Goal: Task Accomplishment & Management: Manage account settings

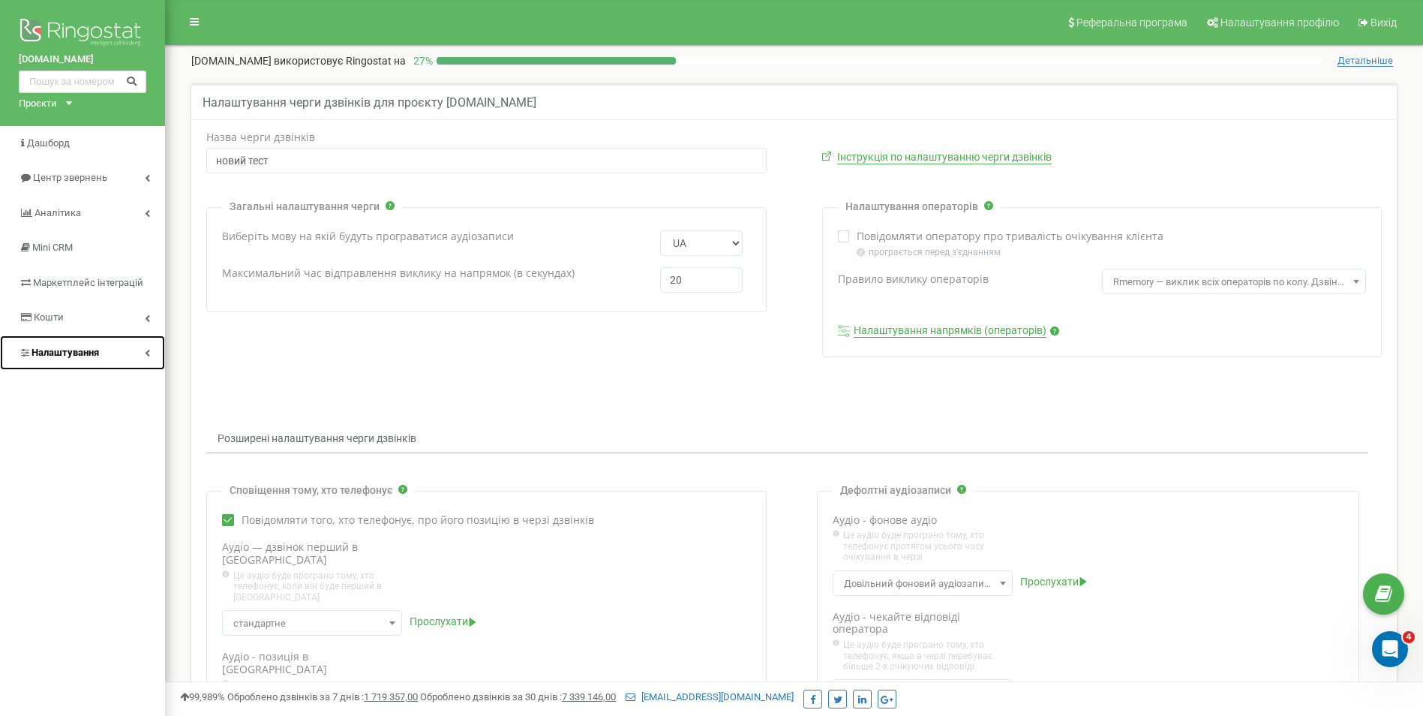
click at [69, 353] on span "Налаштування" at bounding box center [66, 352] width 68 height 11
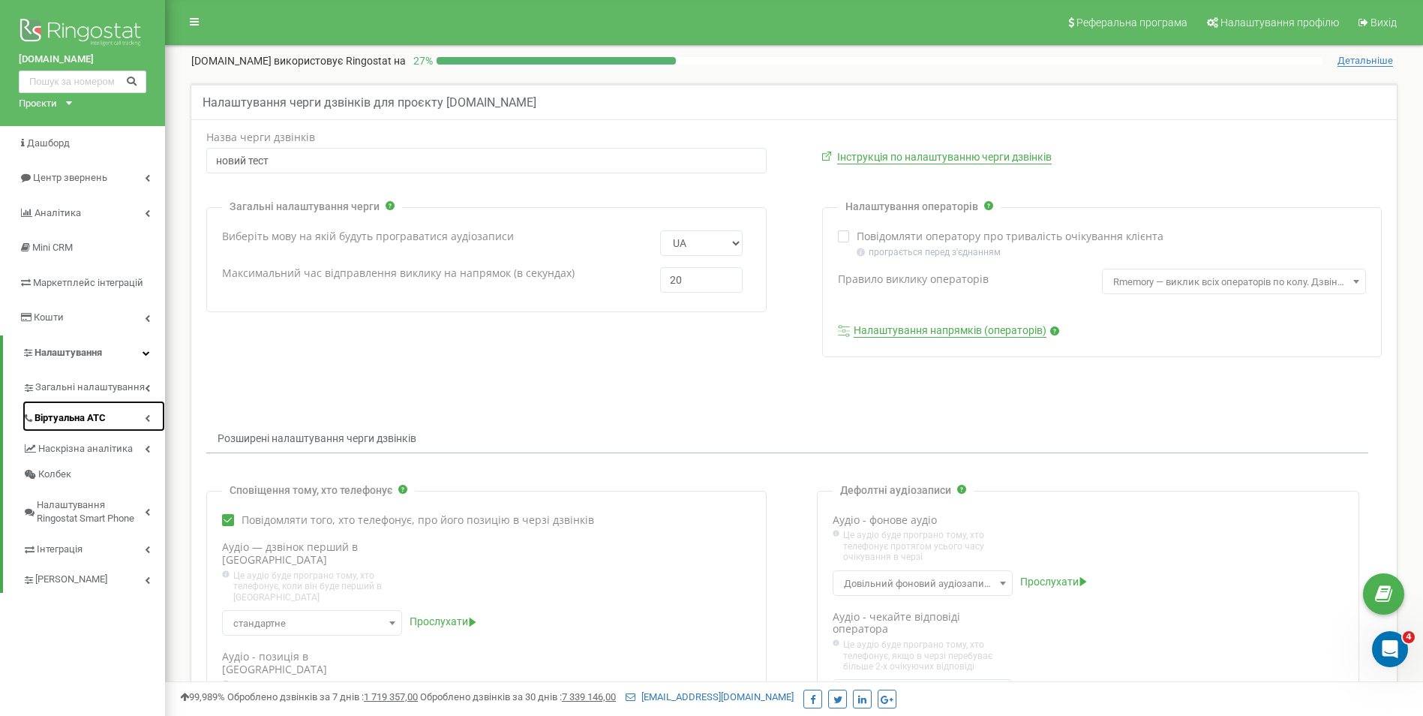
click at [79, 416] on span "Віртуальна АТС" at bounding box center [70, 418] width 71 height 14
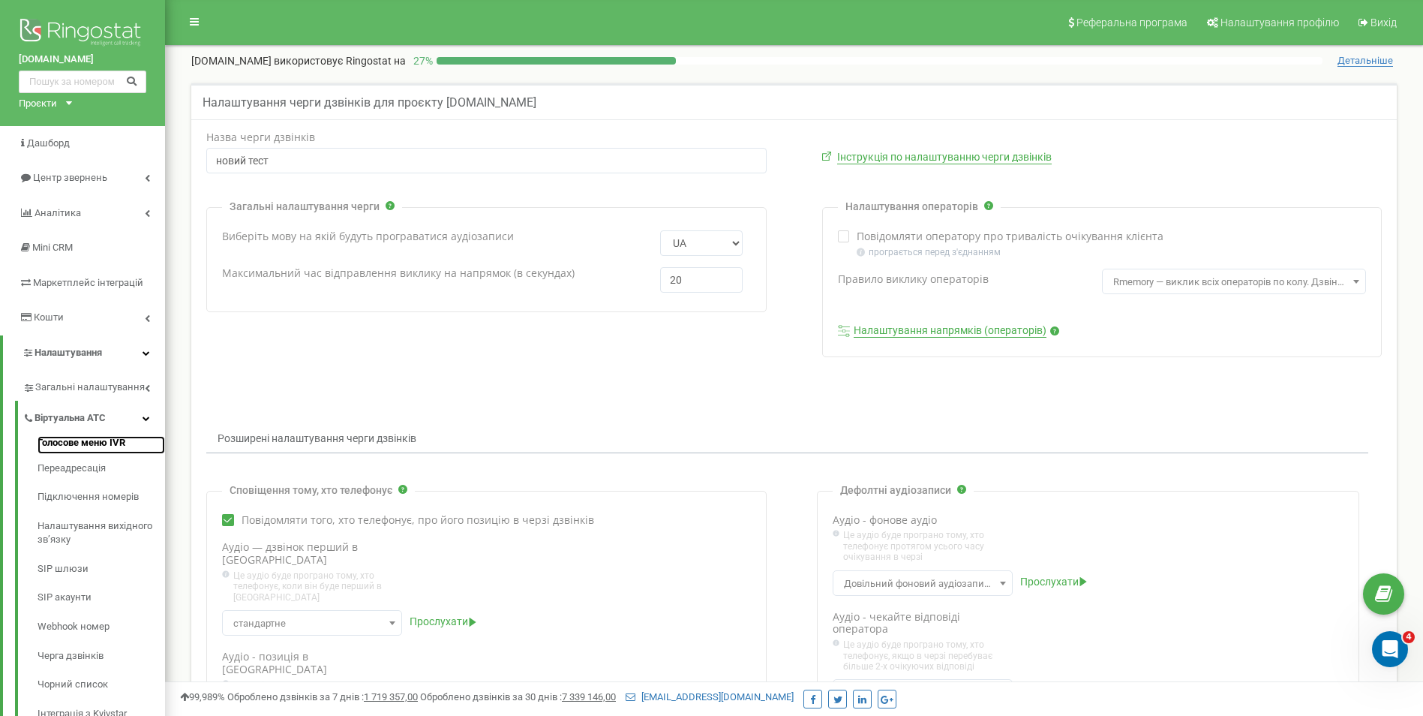
click at [78, 445] on link "Голосове меню IVR" at bounding box center [102, 445] width 128 height 18
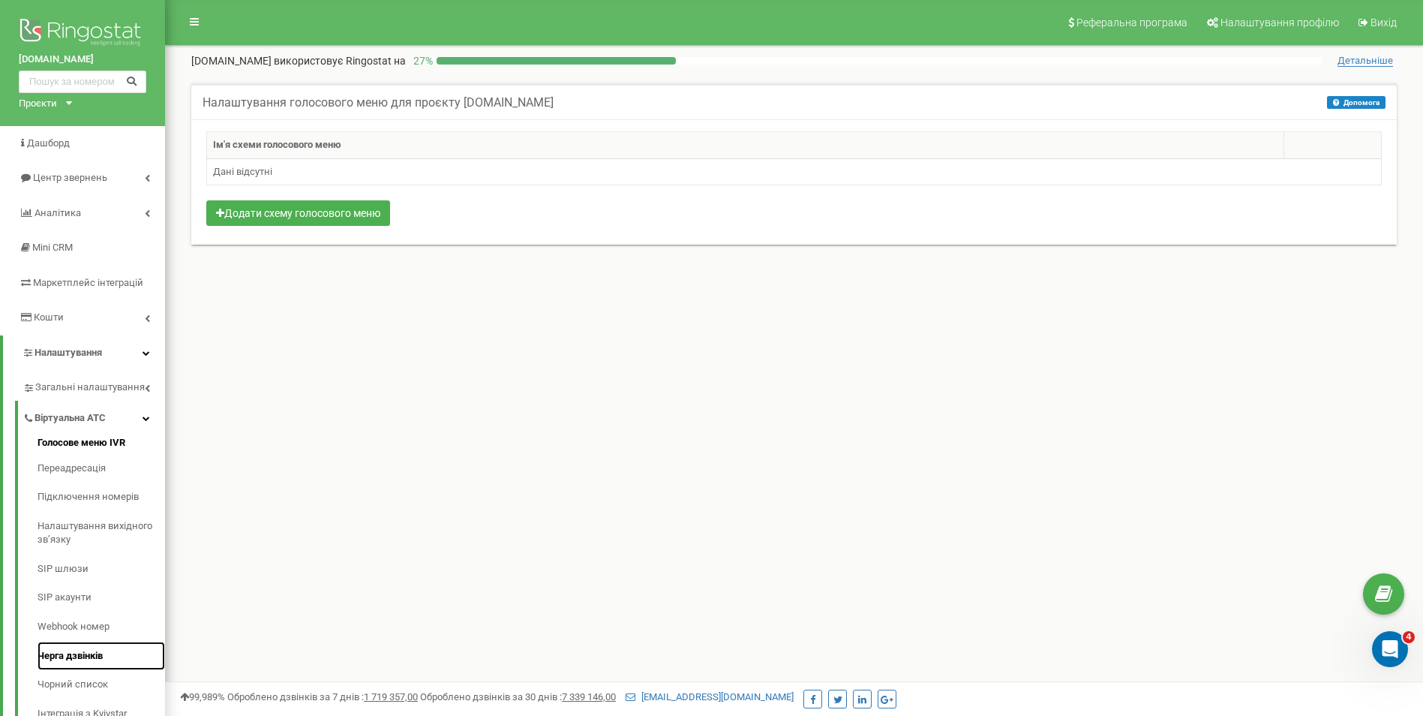
click at [91, 657] on link "Черга дзвінків" at bounding box center [102, 655] width 128 height 29
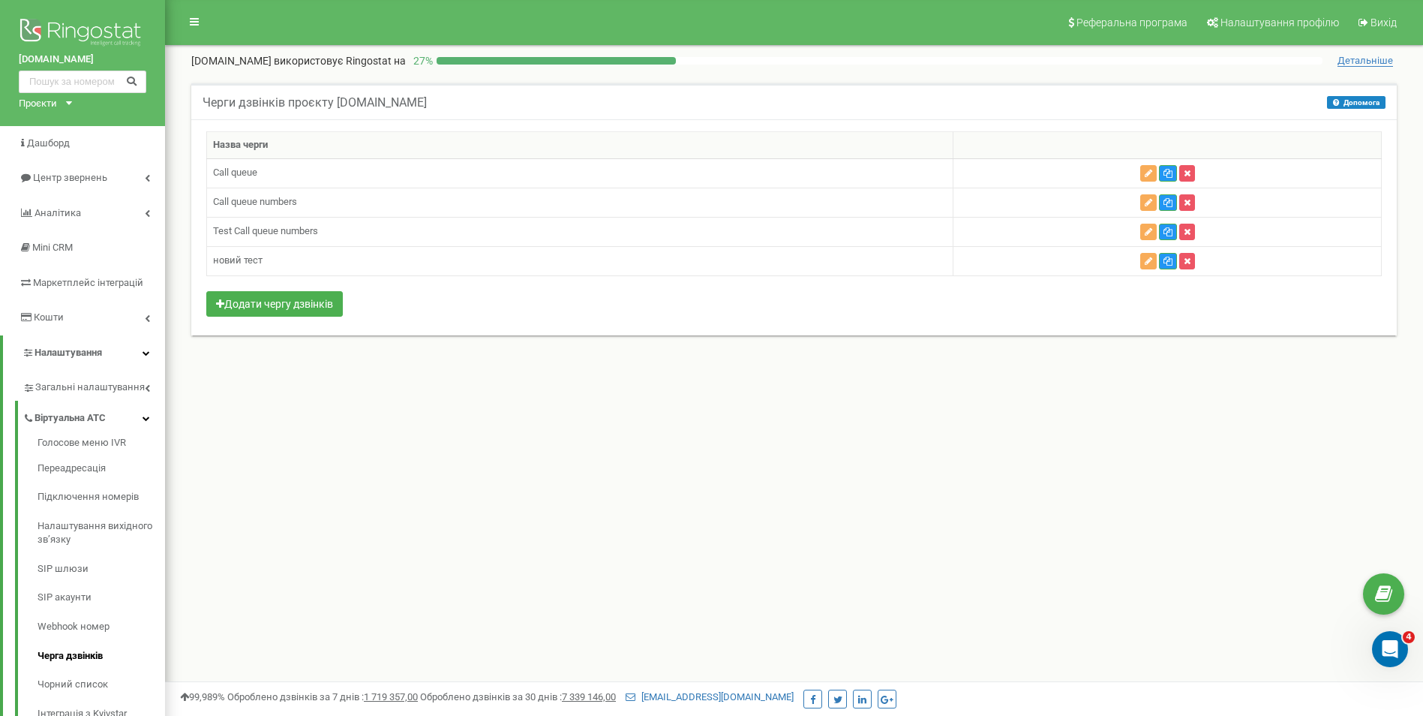
click at [1066, 409] on div "Реферальна програма Налаштування профілю Вихід de-novo.biz використовує Ringost…" at bounding box center [794, 450] width 1258 height 900
click at [1151, 202] on icon "button" at bounding box center [1149, 202] width 8 height 9
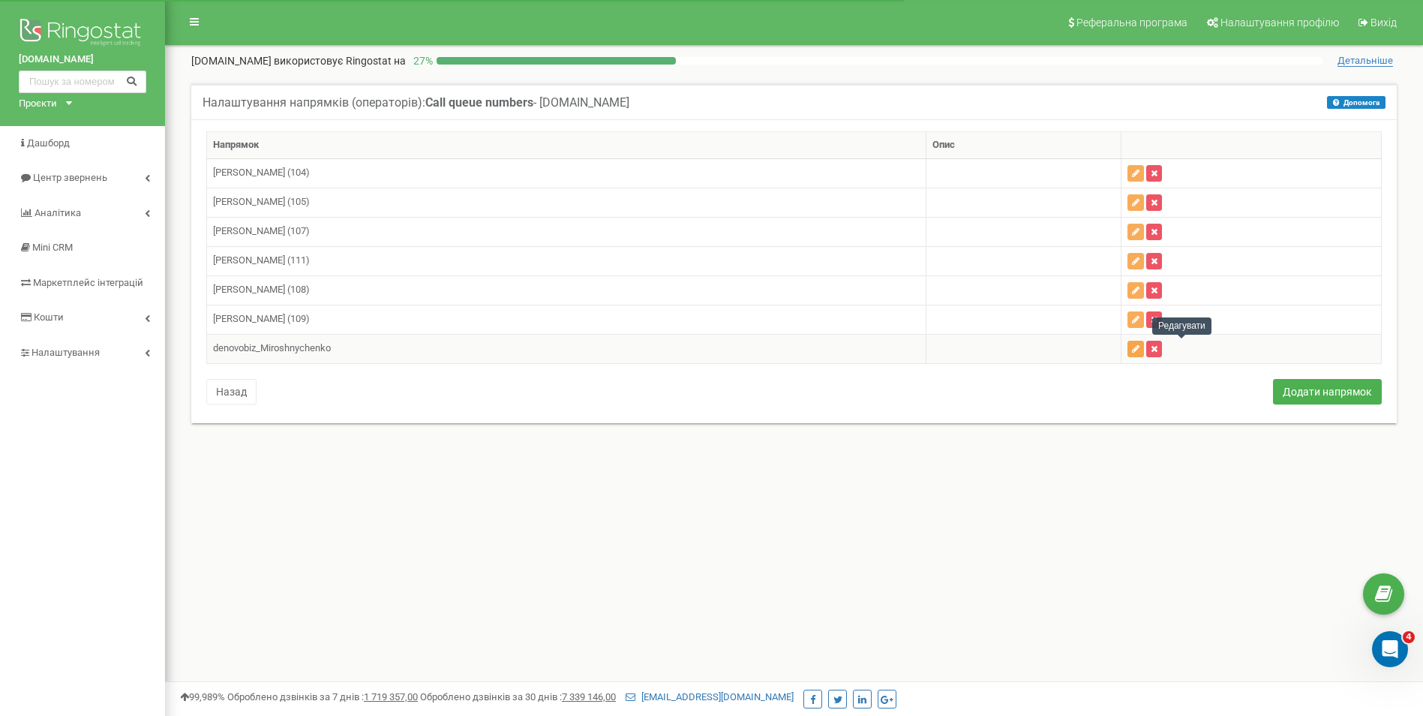
click at [1144, 346] on button "button" at bounding box center [1135, 349] width 17 height 17
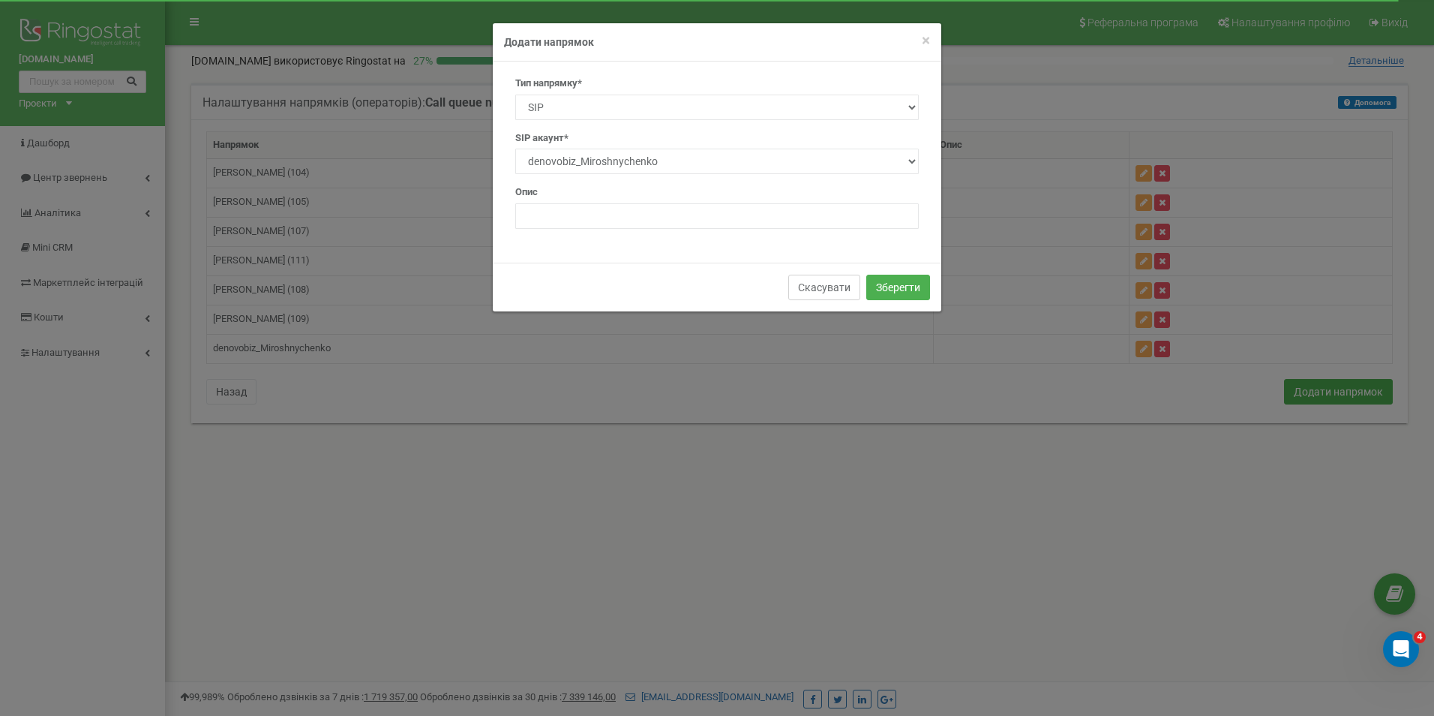
click at [793, 285] on button "Скасувати" at bounding box center [824, 288] width 72 height 26
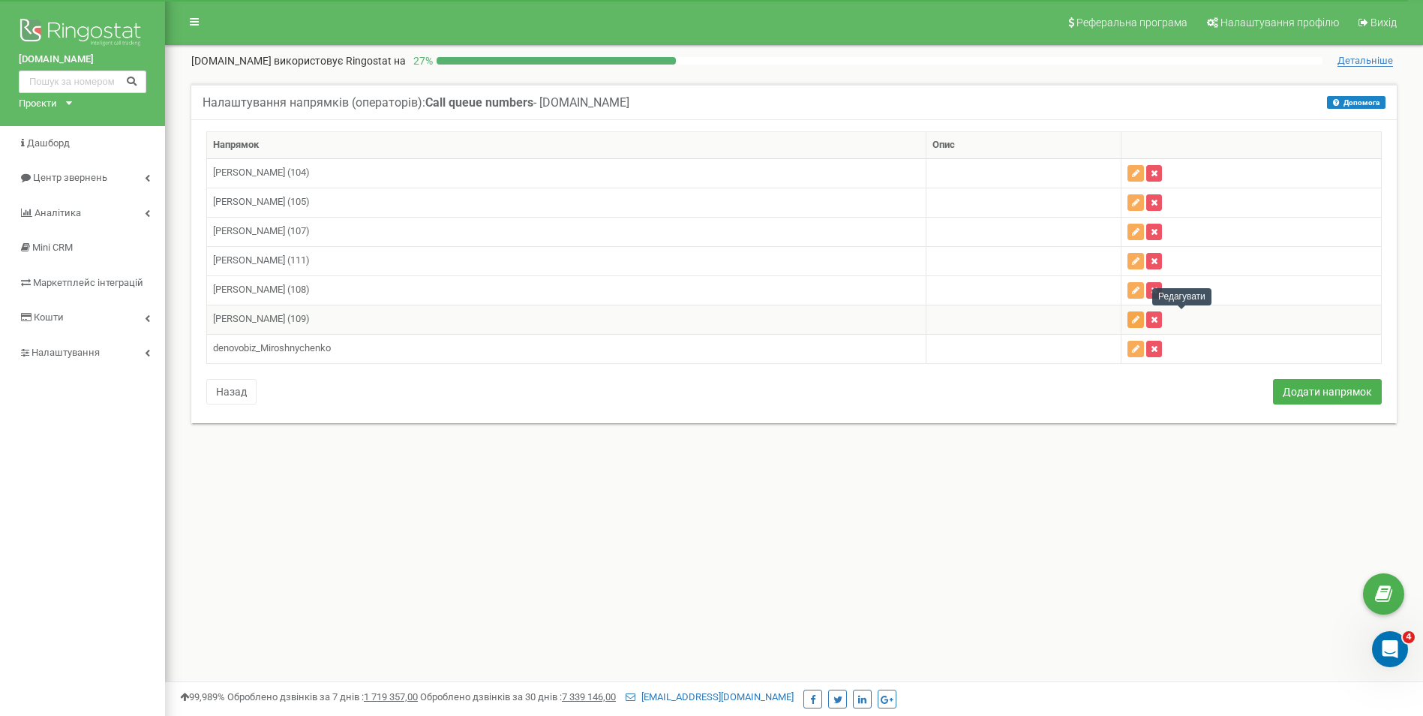
click at [1144, 324] on button "button" at bounding box center [1135, 319] width 17 height 17
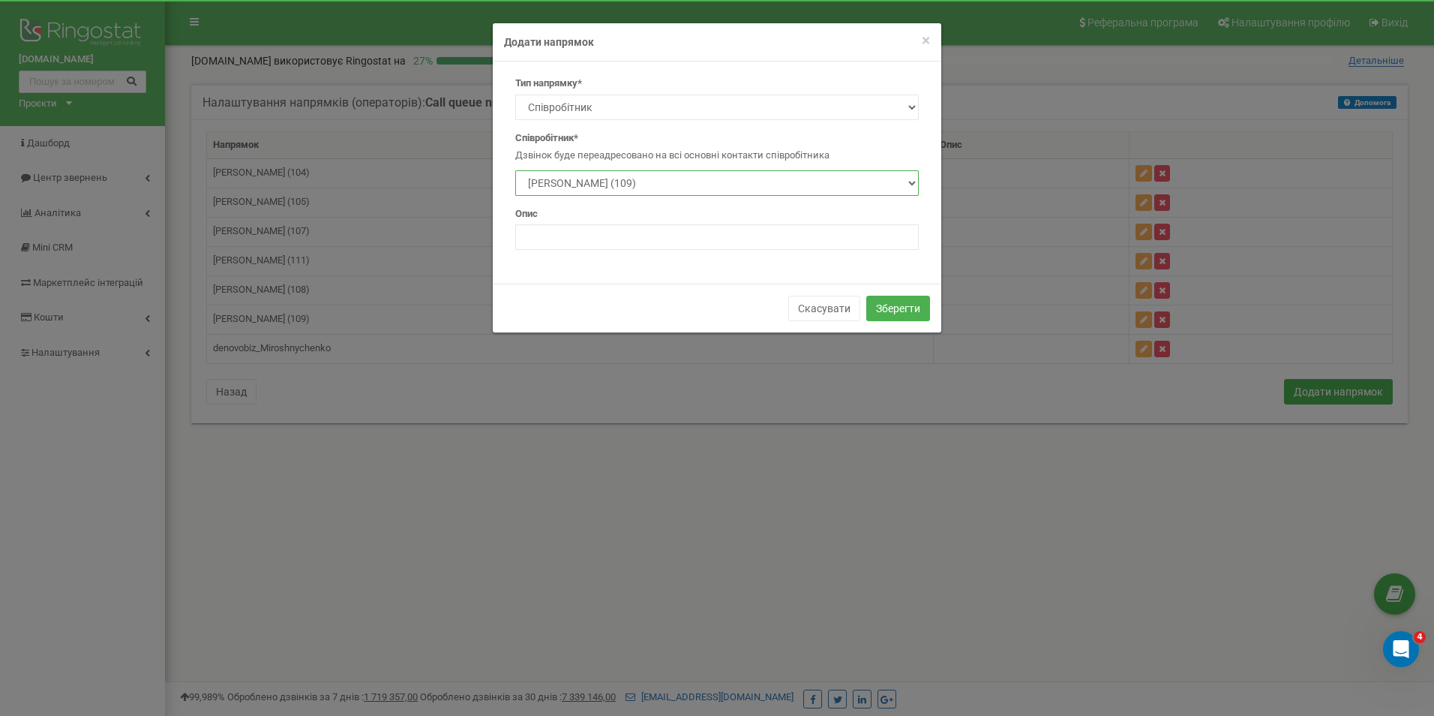
click at [914, 185] on select "Підтримка IP телефонії De Novo (103) Головачов Олексій (104) Зайчук Євген (105)…" at bounding box center [717, 183] width 404 height 26
click at [912, 122] on div "Тип напрямку* SIP Номер телефону Зовнішній SIP Співробітник Відділ Номер* Адрес…" at bounding box center [717, 169] width 426 height 185
click at [912, 113] on select "SIP Номер телефону Зовнішній SIP Співробітник Відділ" at bounding box center [717, 108] width 404 height 26
click at [922, 41] on span "×" at bounding box center [926, 41] width 8 height 18
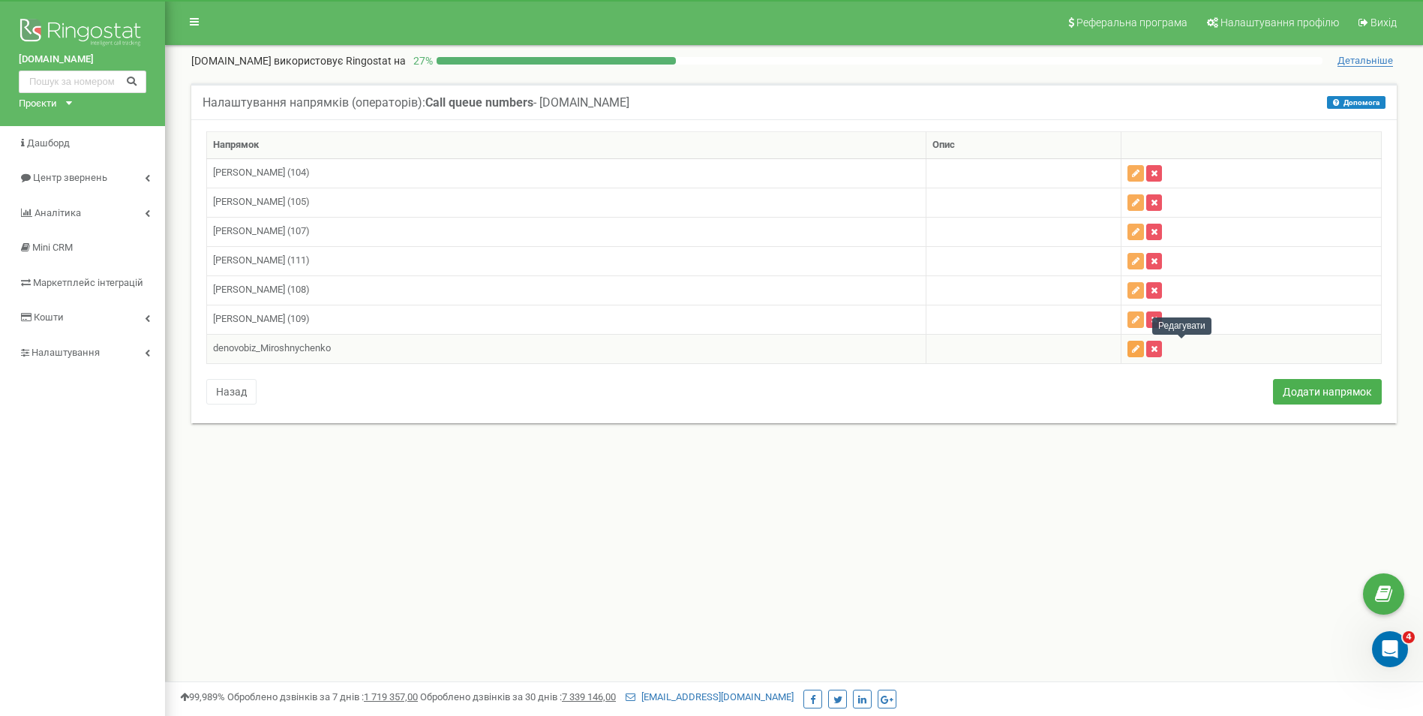
click at [1139, 344] on icon "button" at bounding box center [1136, 348] width 8 height 9
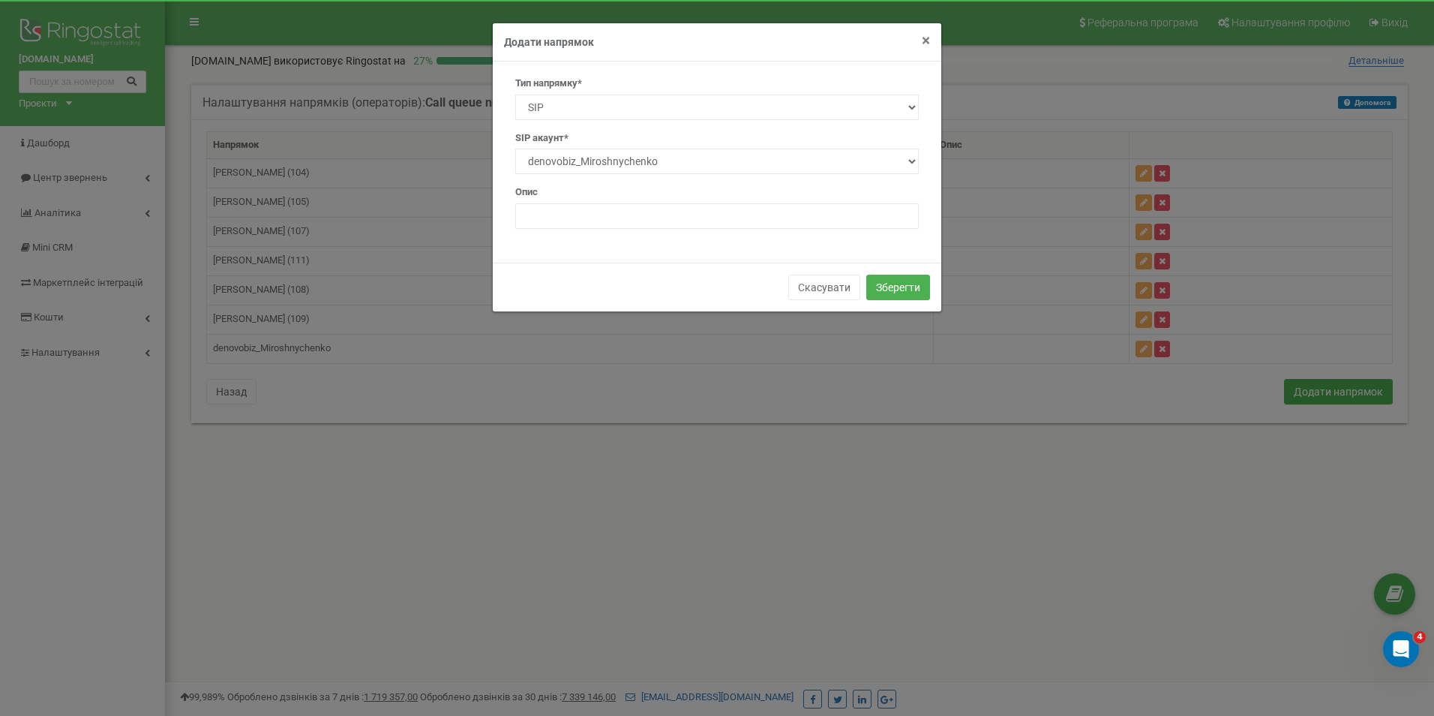
click at [926, 42] on span "×" at bounding box center [926, 41] width 8 height 18
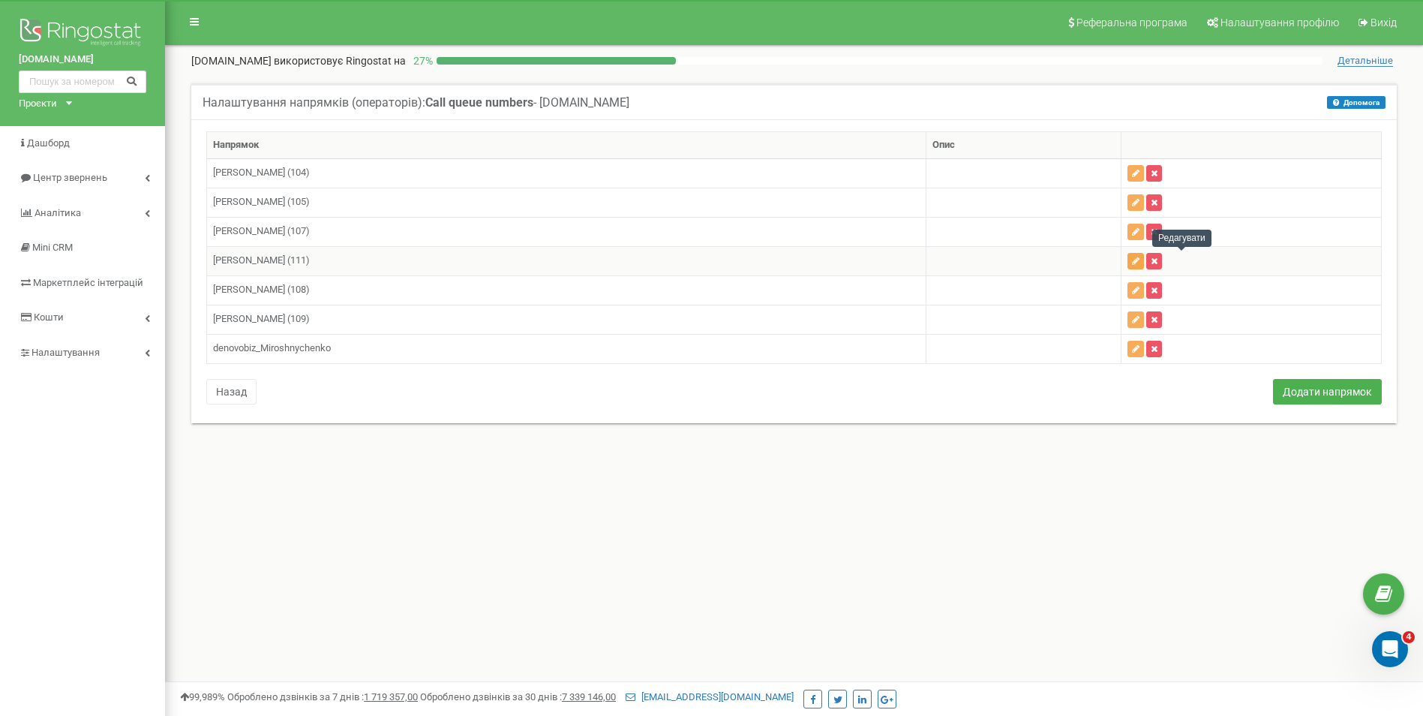
click at [1144, 263] on button "button" at bounding box center [1135, 261] width 17 height 17
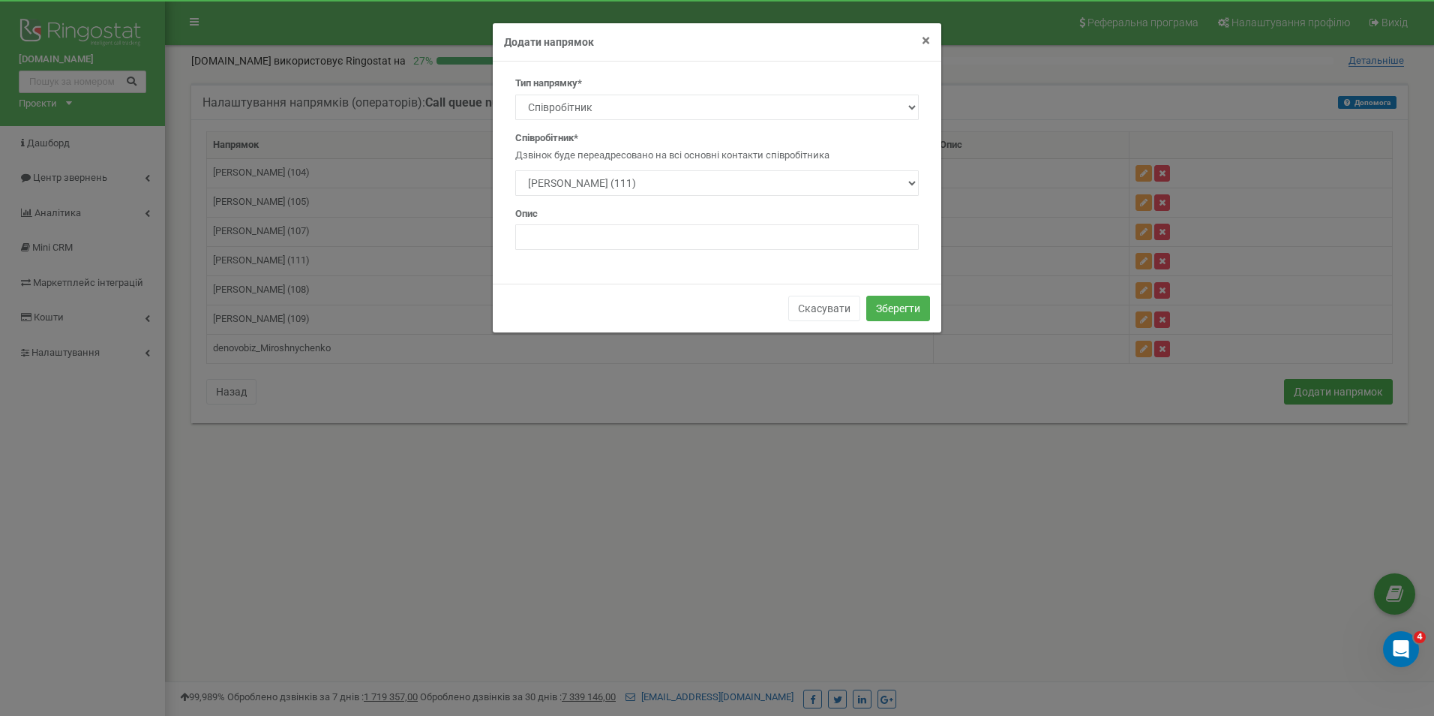
click at [926, 47] on span "×" at bounding box center [926, 41] width 8 height 18
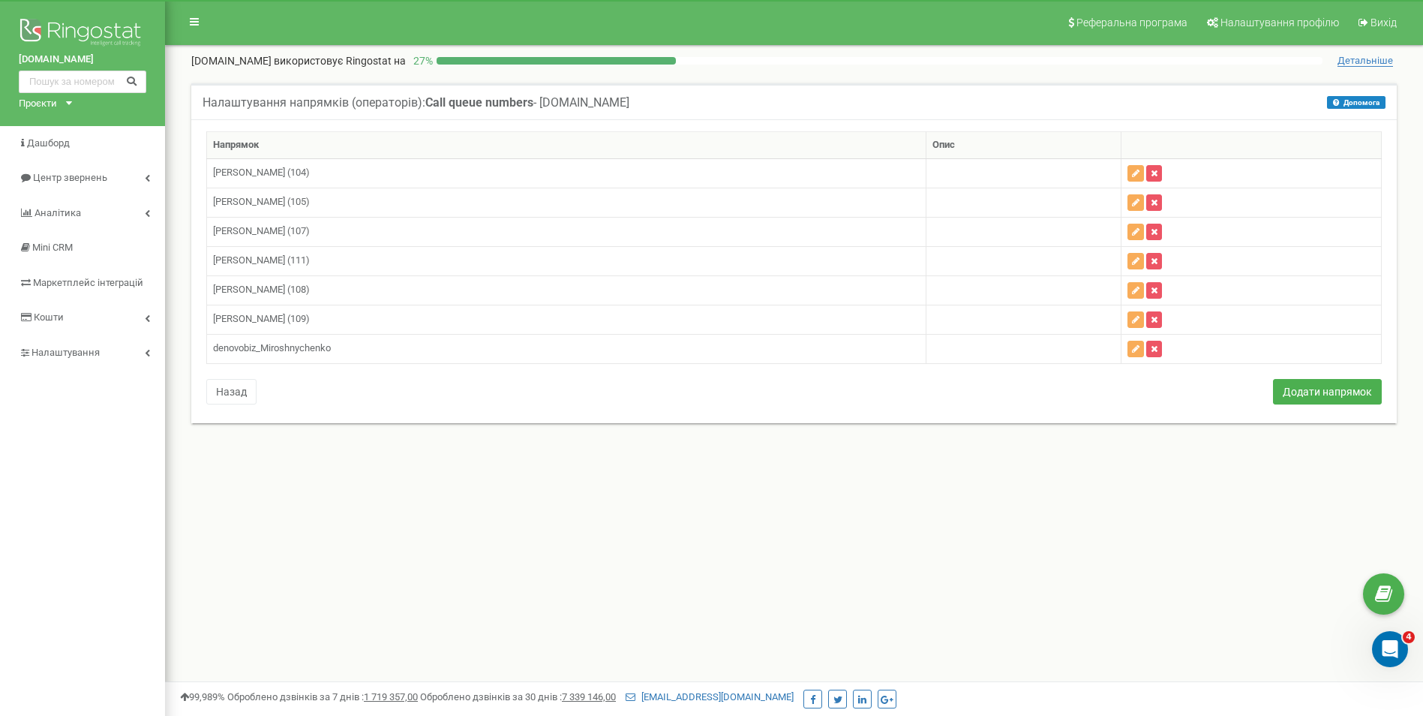
click at [701, 567] on div "Реферальна програма Налаштування профілю Вихід de-novo.biz використовує Ringost…" at bounding box center [794, 450] width 1258 height 900
click at [1139, 206] on icon "button" at bounding box center [1136, 202] width 8 height 9
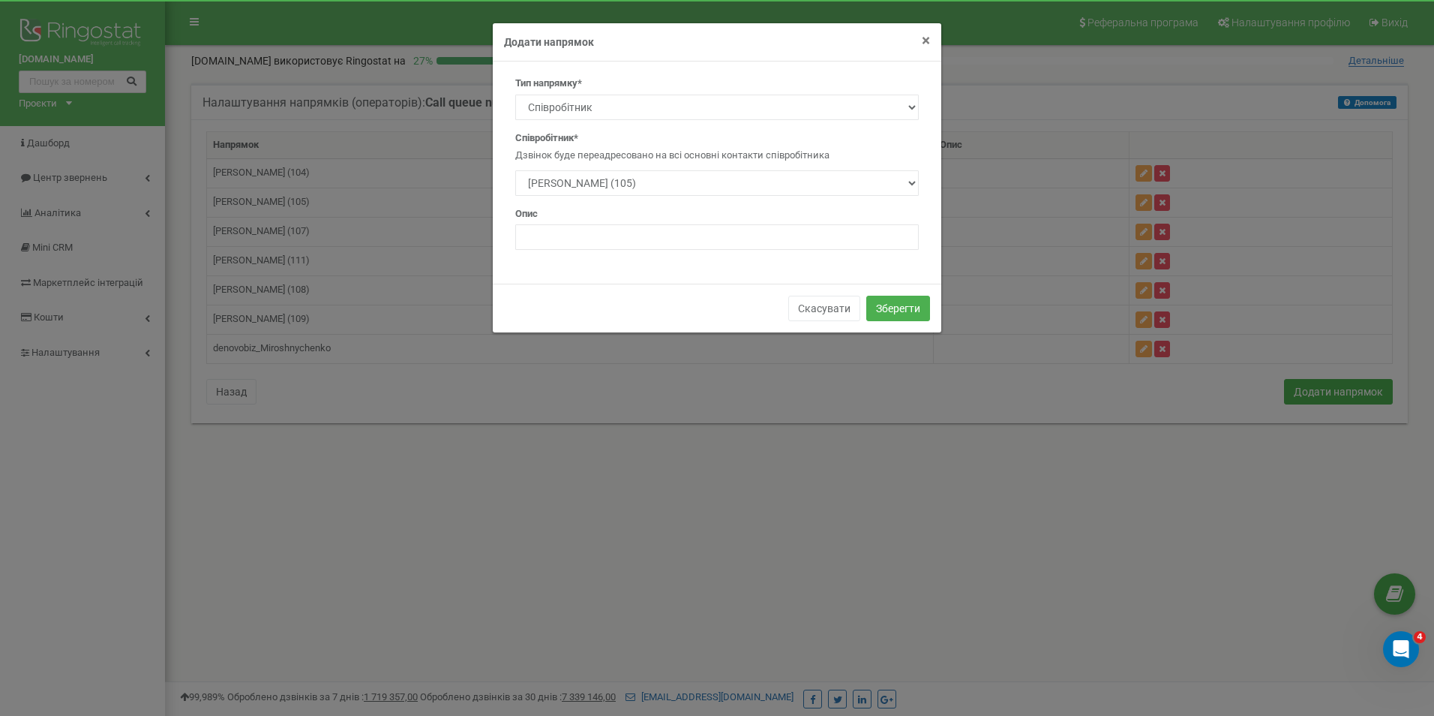
click at [926, 36] on span "×" at bounding box center [926, 41] width 8 height 18
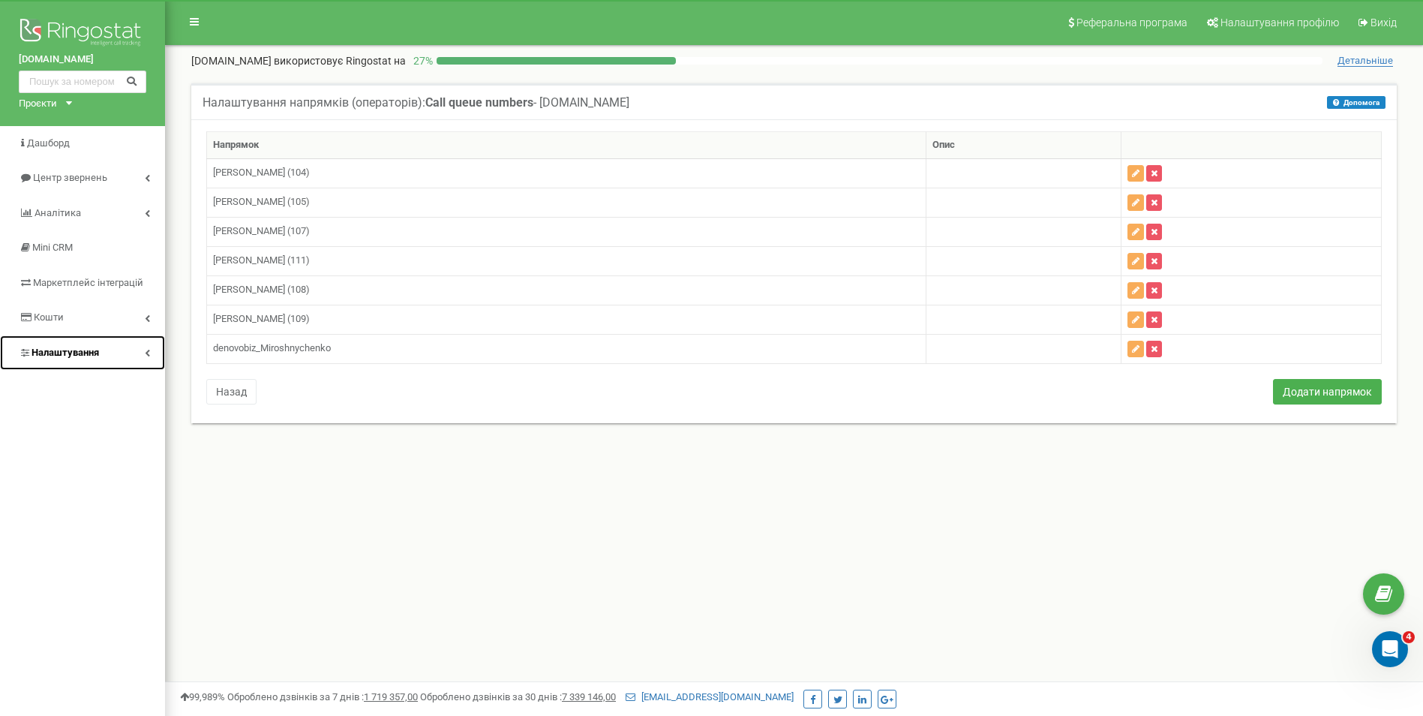
click at [62, 357] on span "Налаштування" at bounding box center [66, 352] width 68 height 11
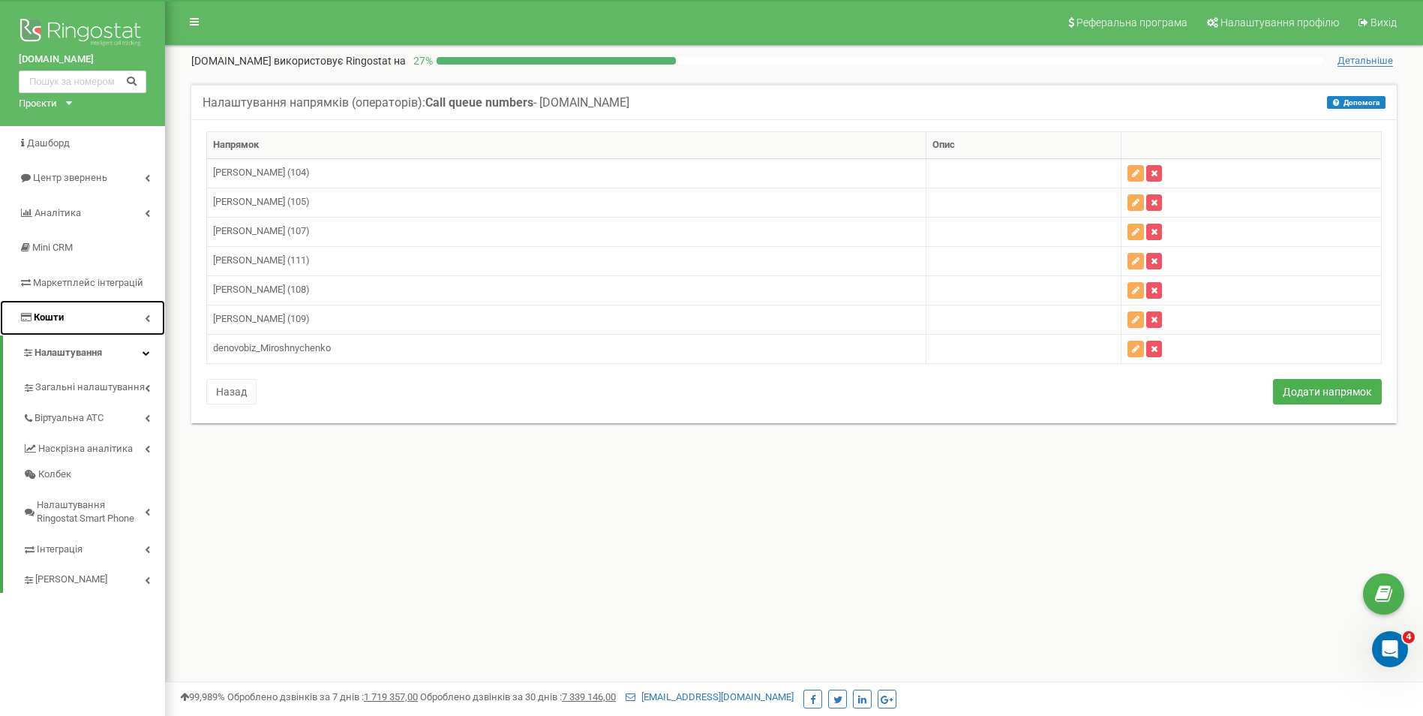
click at [47, 318] on span "Кошти" at bounding box center [49, 316] width 30 height 11
click at [48, 317] on span "Кошти" at bounding box center [52, 316] width 30 height 11
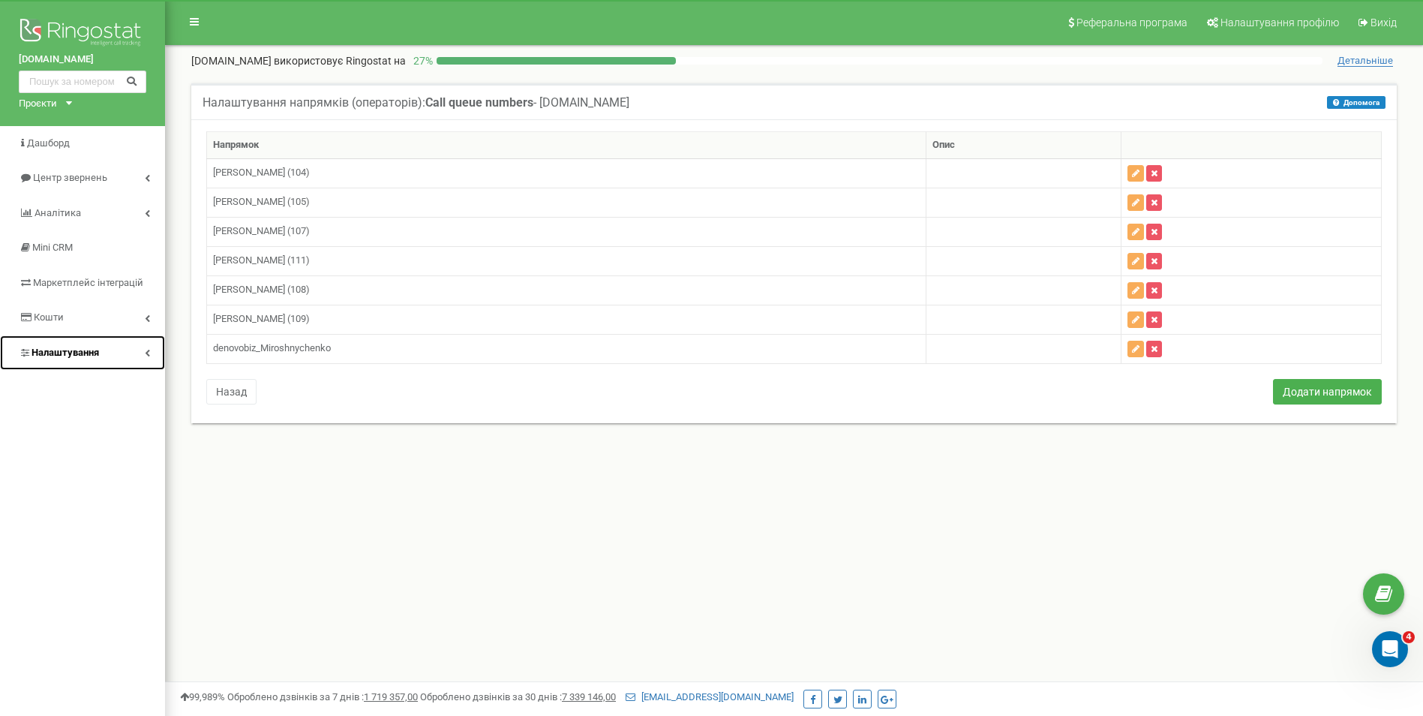
click at [84, 353] on span "Налаштування" at bounding box center [66, 352] width 68 height 11
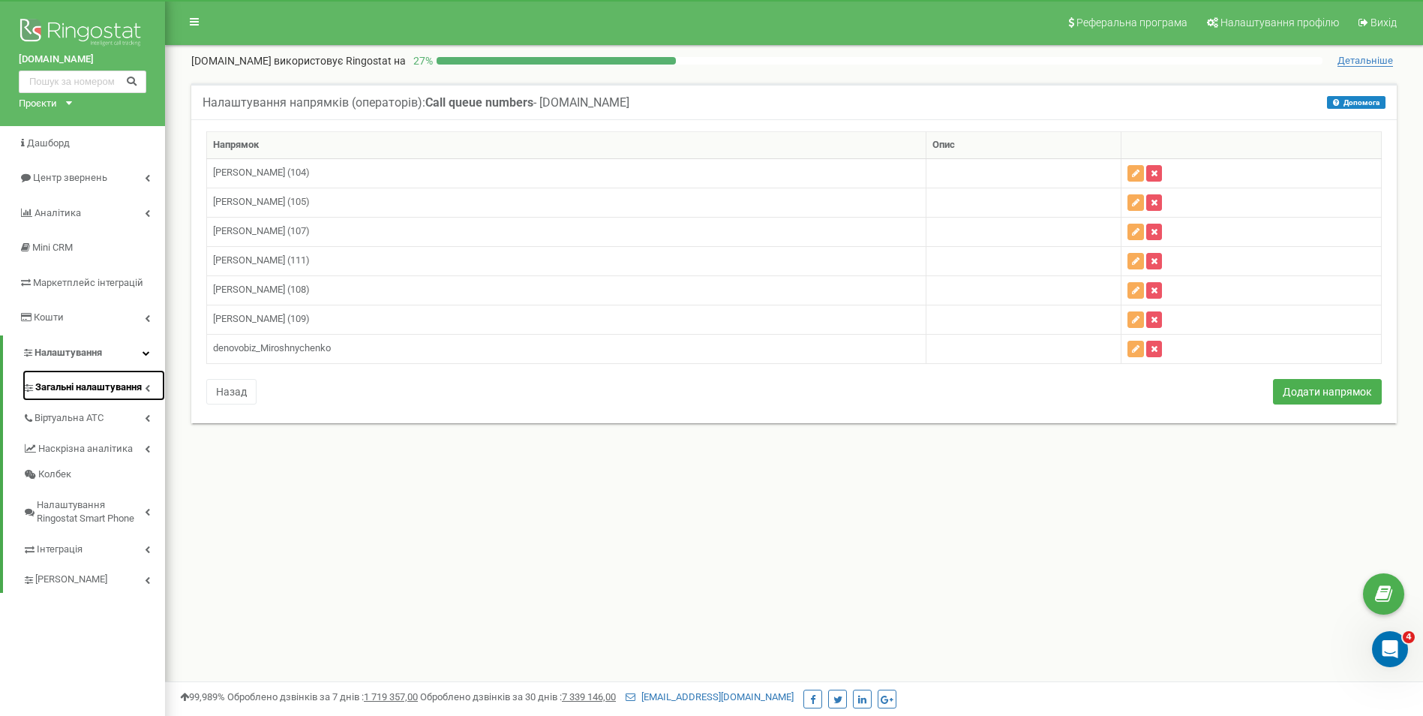
click at [50, 386] on span "Загальні налаштування" at bounding box center [88, 387] width 107 height 14
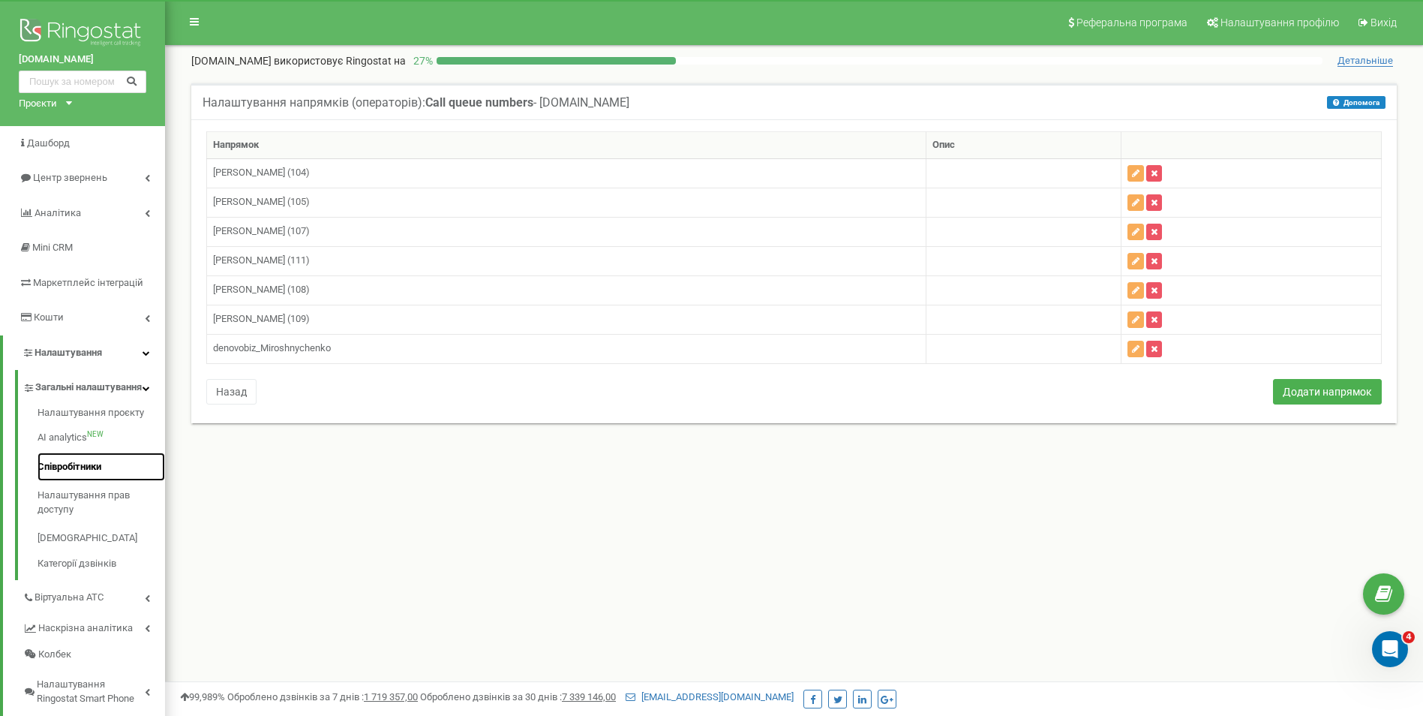
click at [72, 482] on link "Співробітники" at bounding box center [102, 466] width 128 height 29
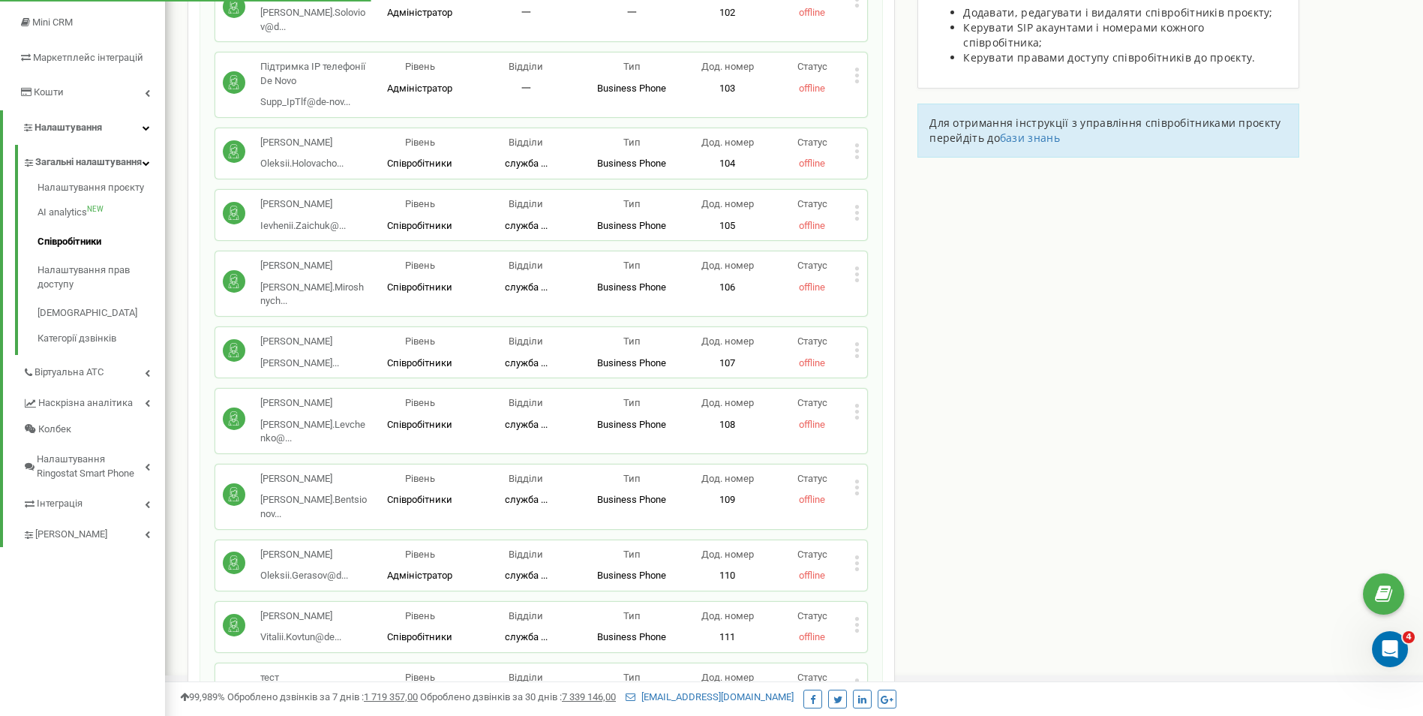
scroll to position [300, 0]
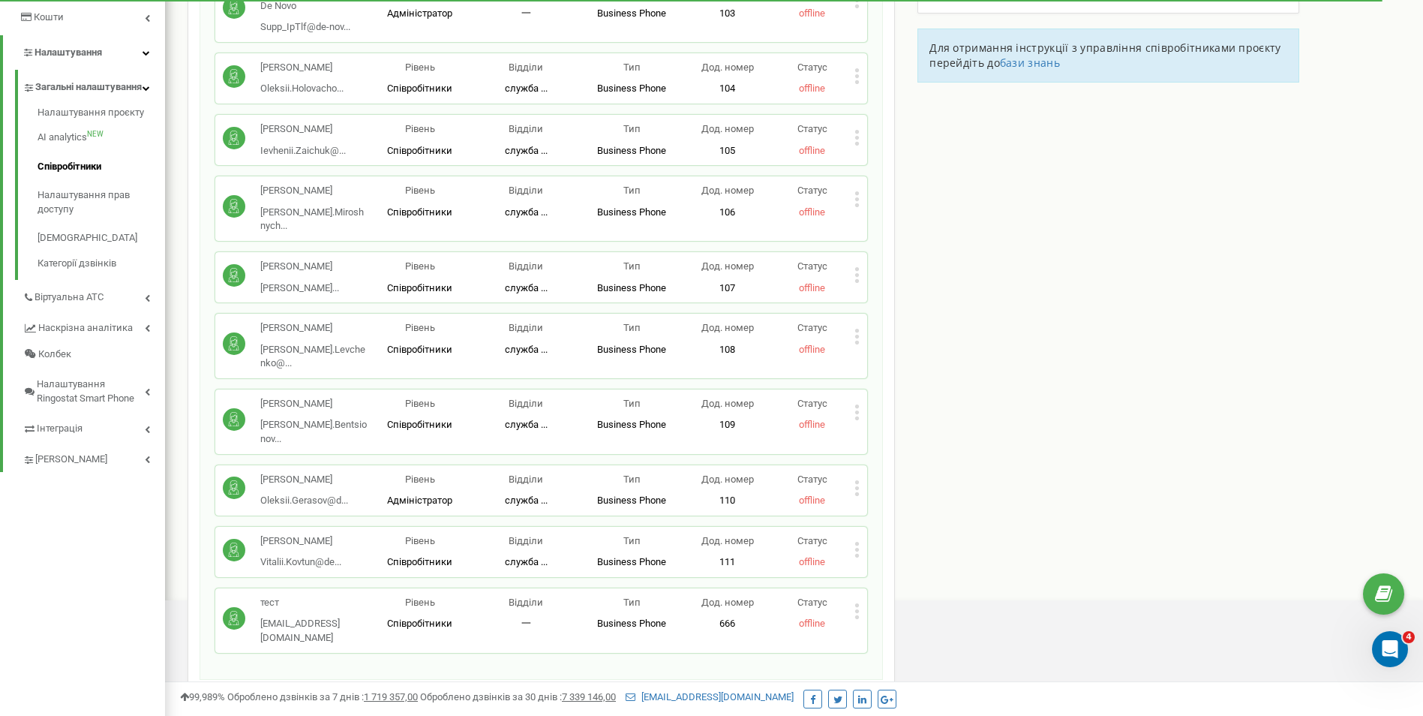
click at [856, 191] on icon at bounding box center [856, 199] width 5 height 16
click at [918, 219] on span "Редагувати" at bounding box center [904, 224] width 59 height 10
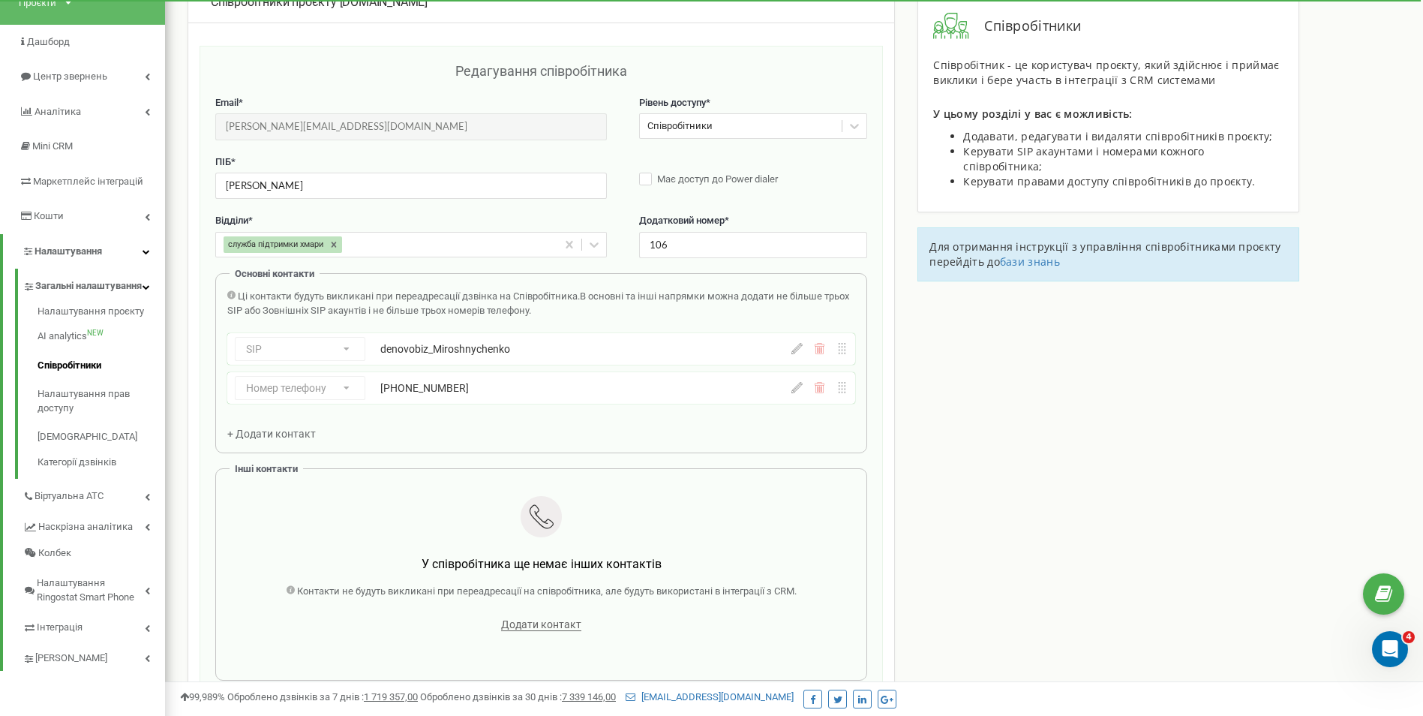
scroll to position [75, 0]
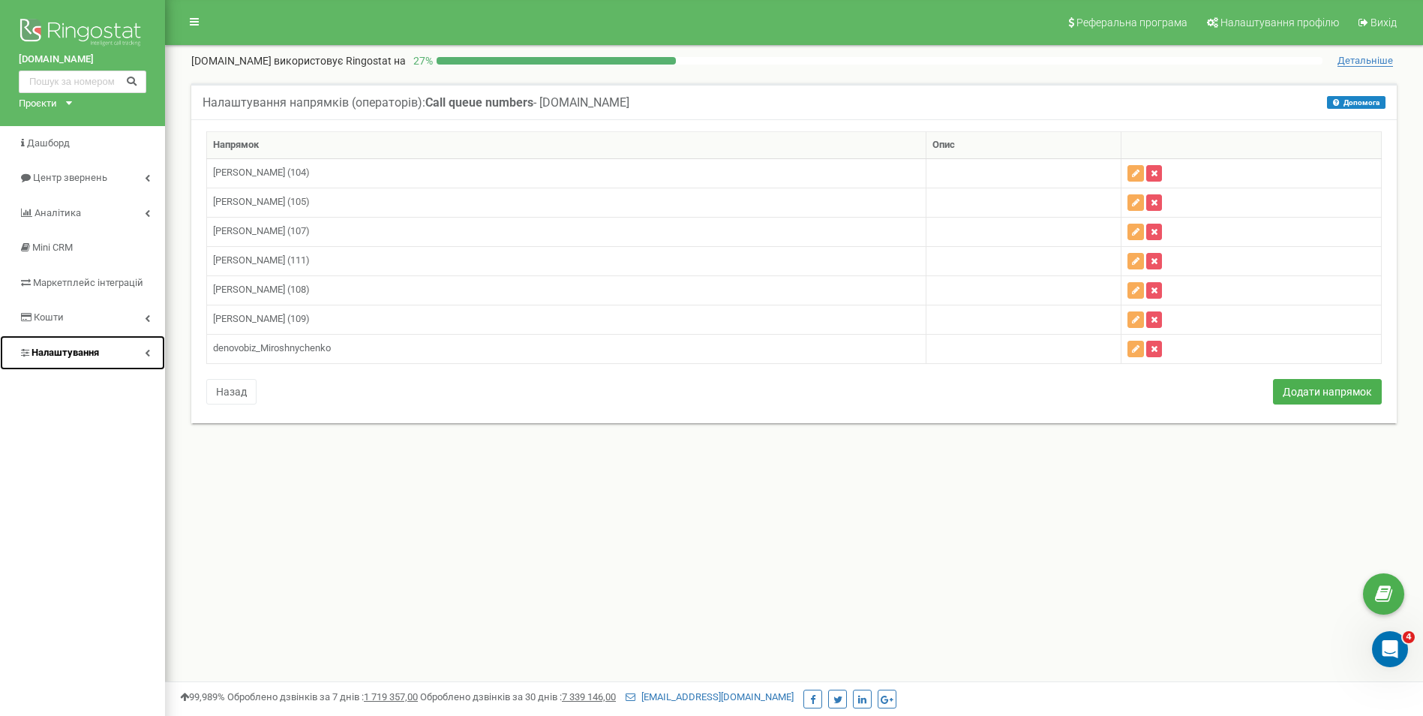
click at [61, 353] on span "Налаштування" at bounding box center [66, 352] width 68 height 11
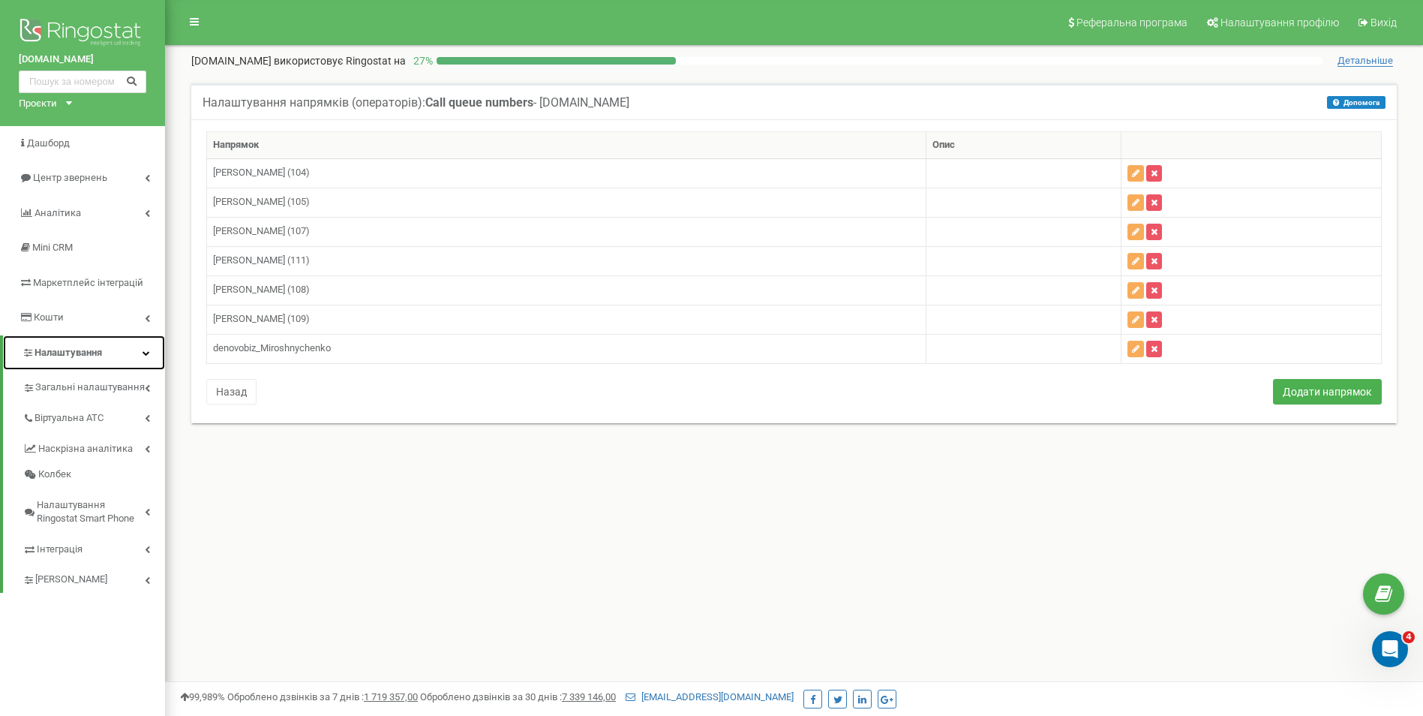
click at [64, 356] on span "Налаштування" at bounding box center [69, 352] width 68 height 11
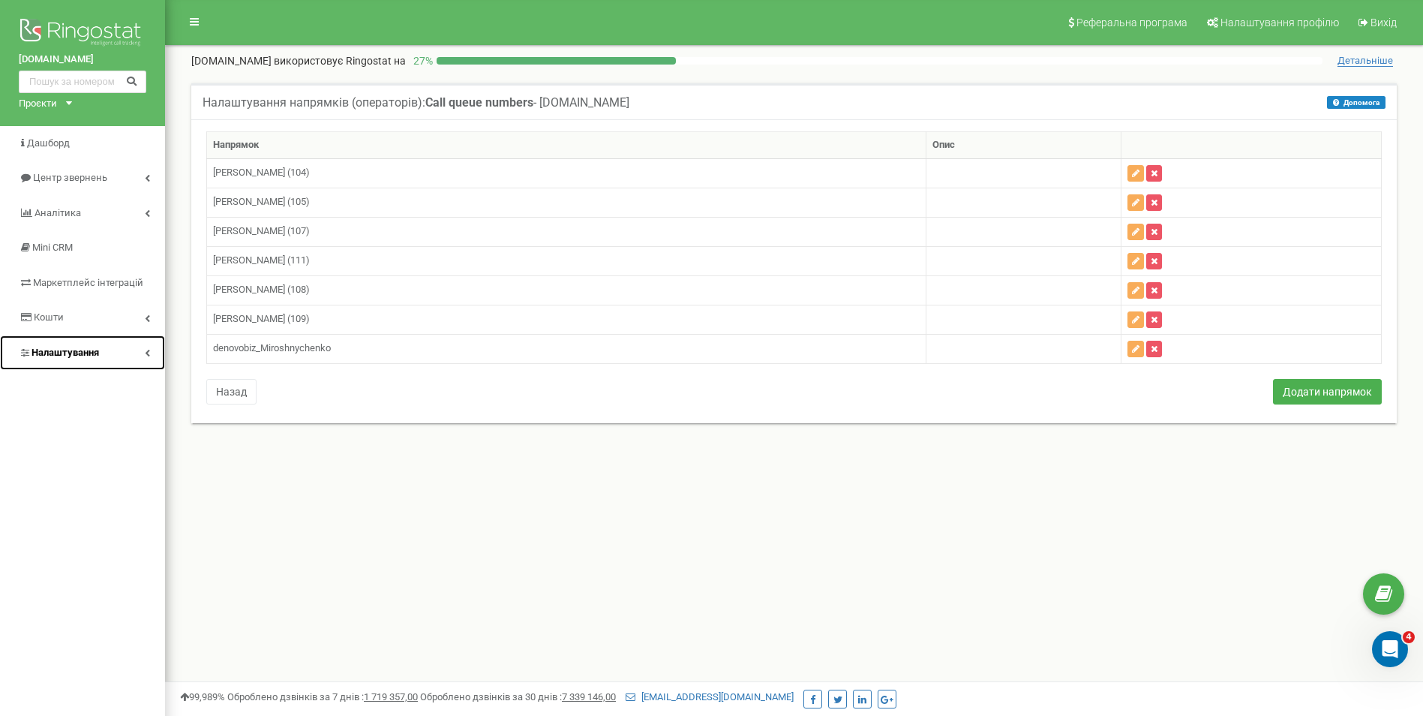
click at [64, 356] on span "Налаштування" at bounding box center [66, 352] width 68 height 11
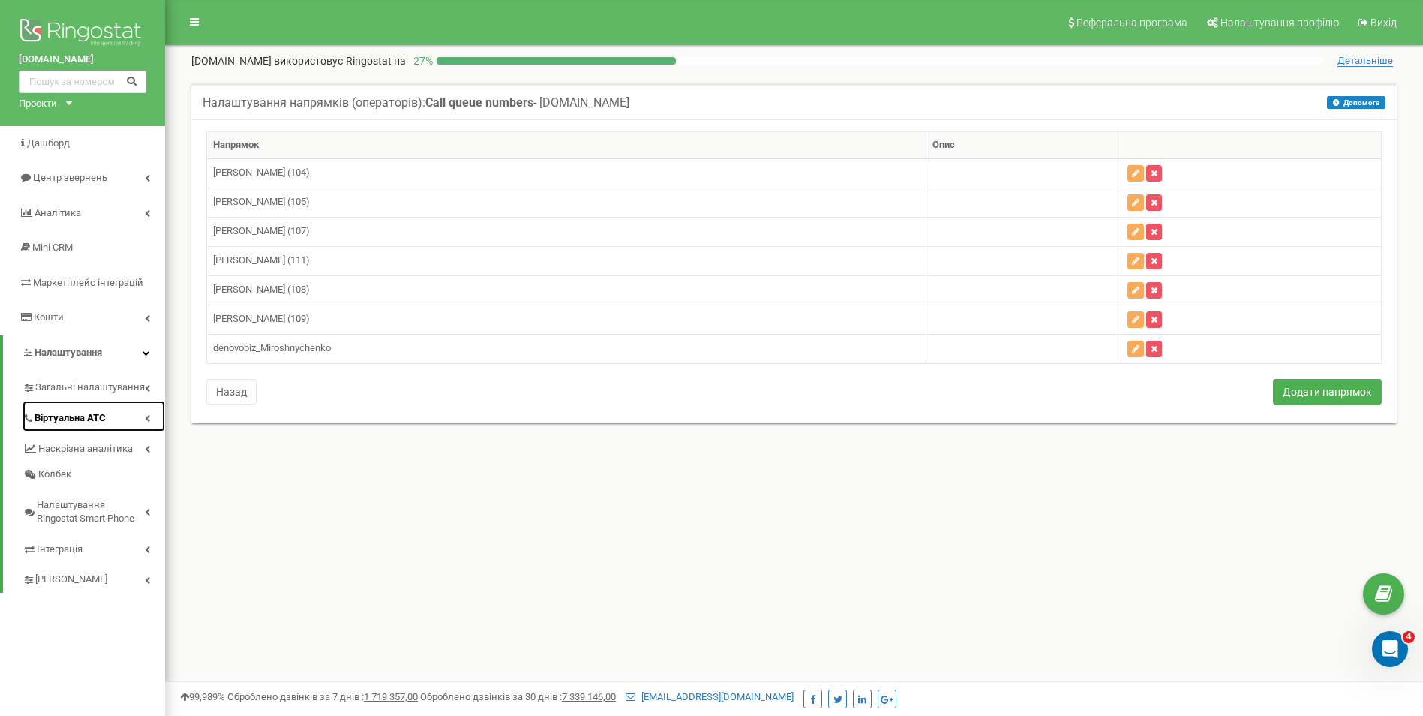
click at [89, 425] on link "Віртуальна АТС" at bounding box center [94, 416] width 143 height 31
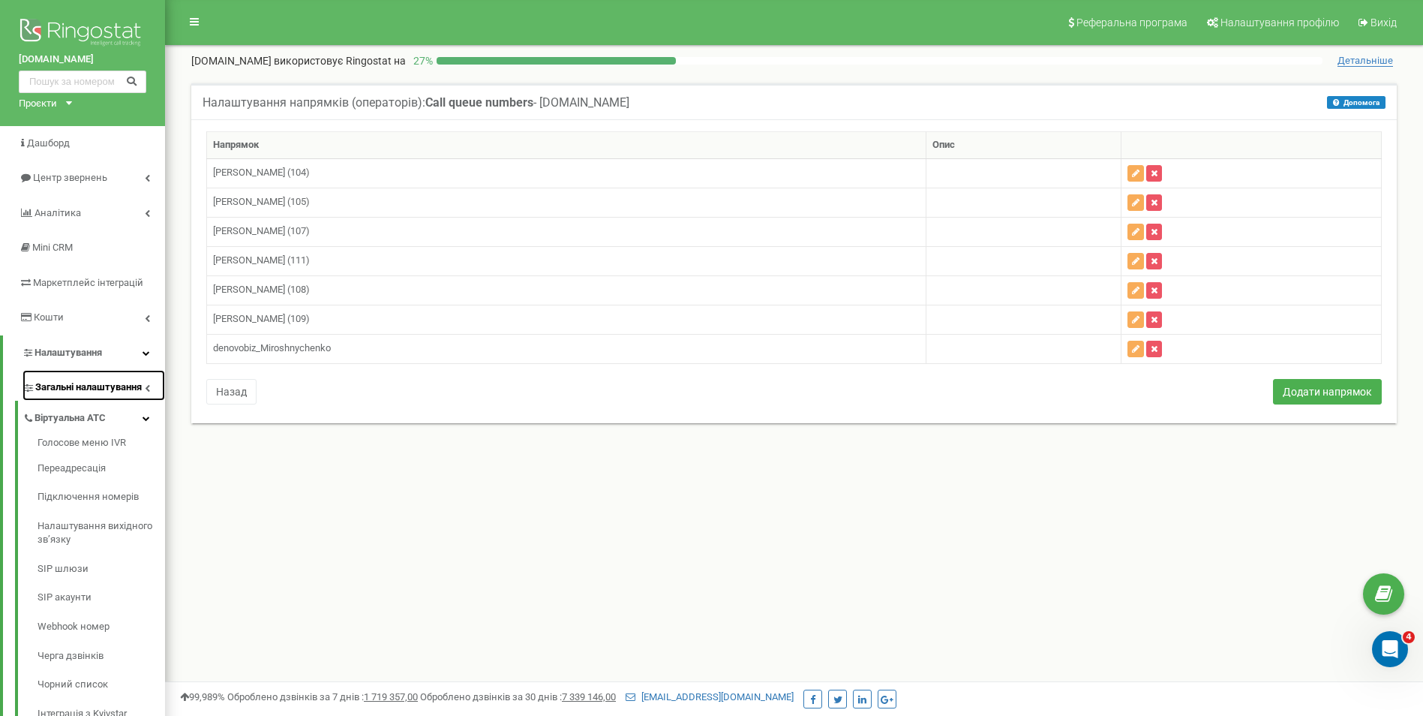
click at [67, 383] on span "Загальні налаштування" at bounding box center [88, 387] width 107 height 14
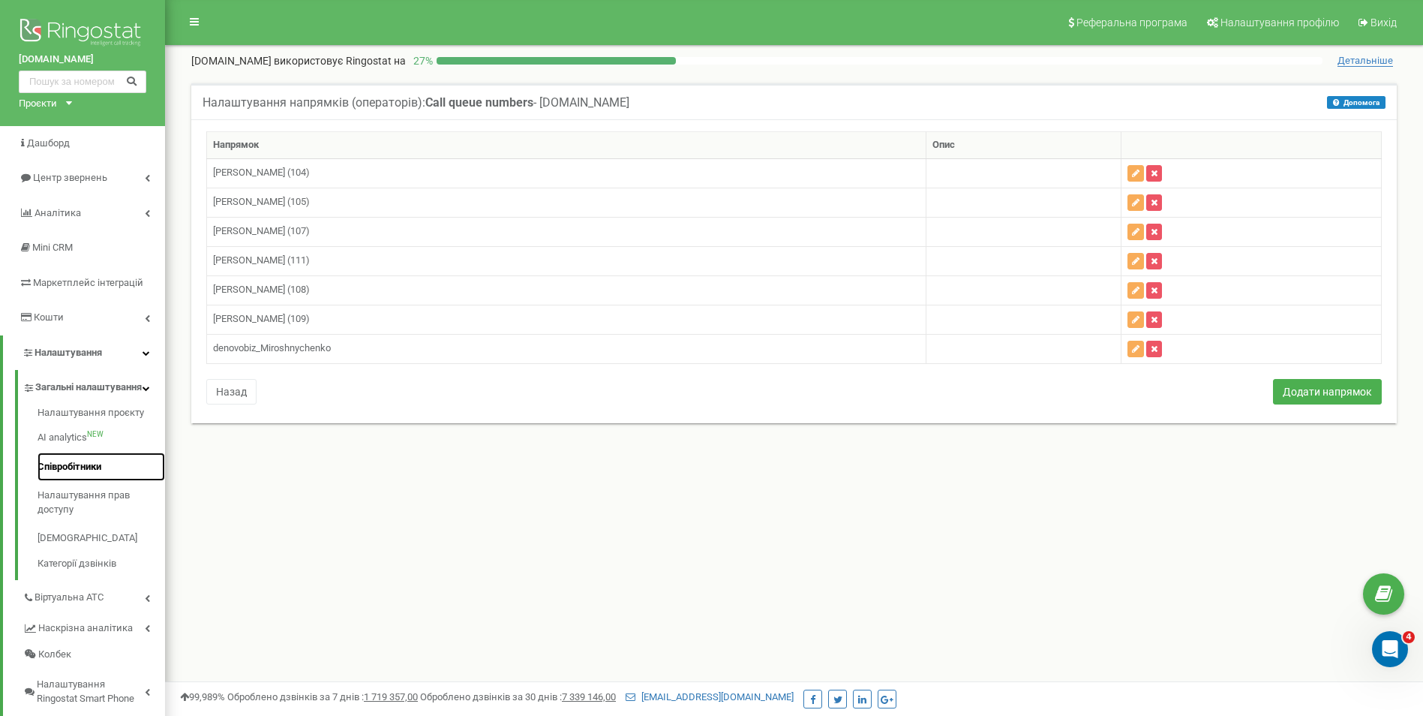
click at [81, 482] on link "Співробітники" at bounding box center [102, 466] width 128 height 29
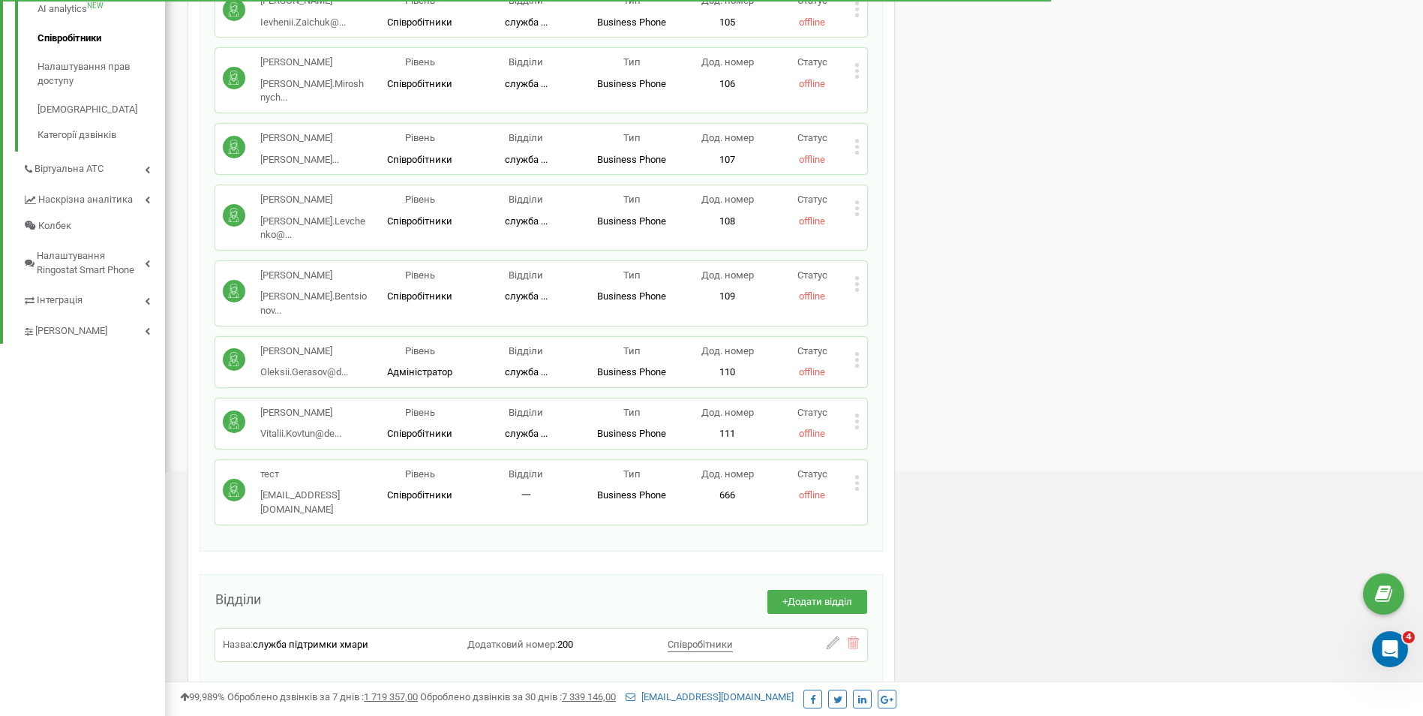
scroll to position [450, 0]
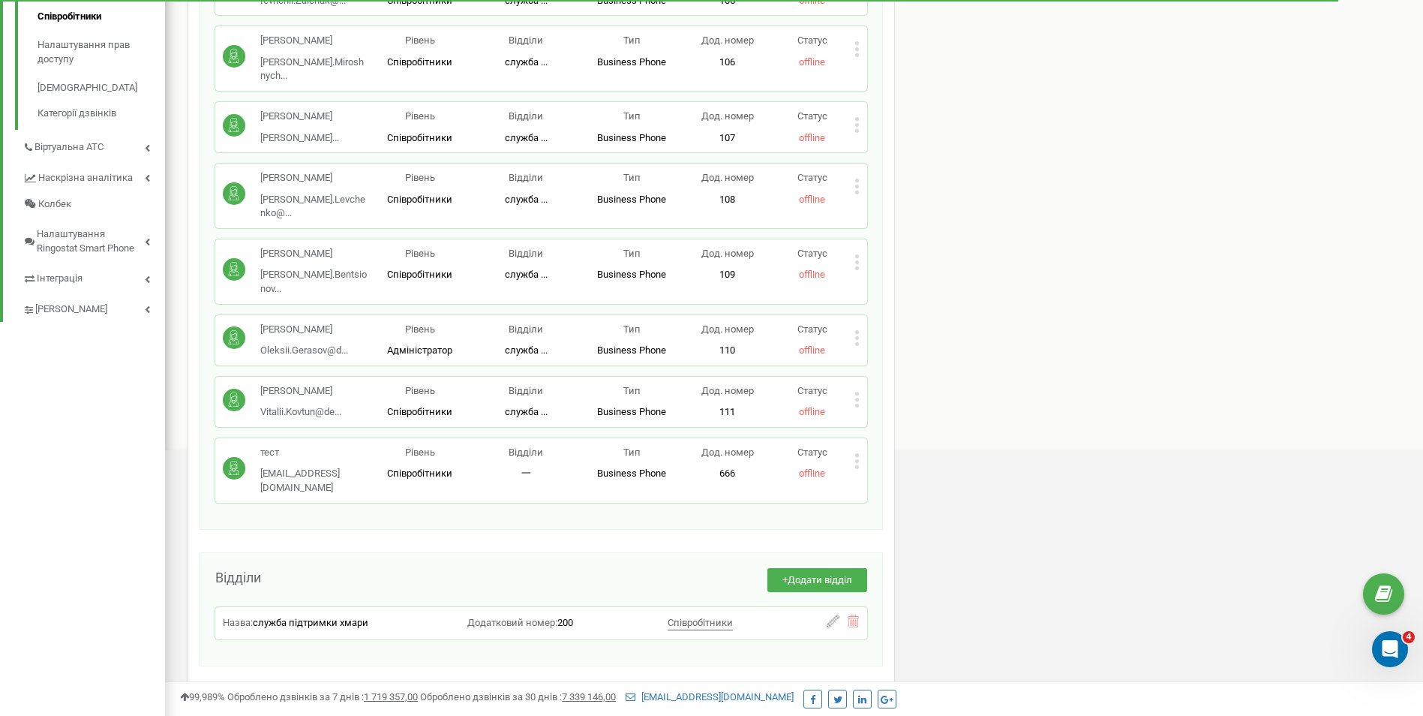
click at [854, 453] on icon at bounding box center [856, 461] width 5 height 16
click at [882, 480] on span "Редагувати" at bounding box center [904, 485] width 59 height 10
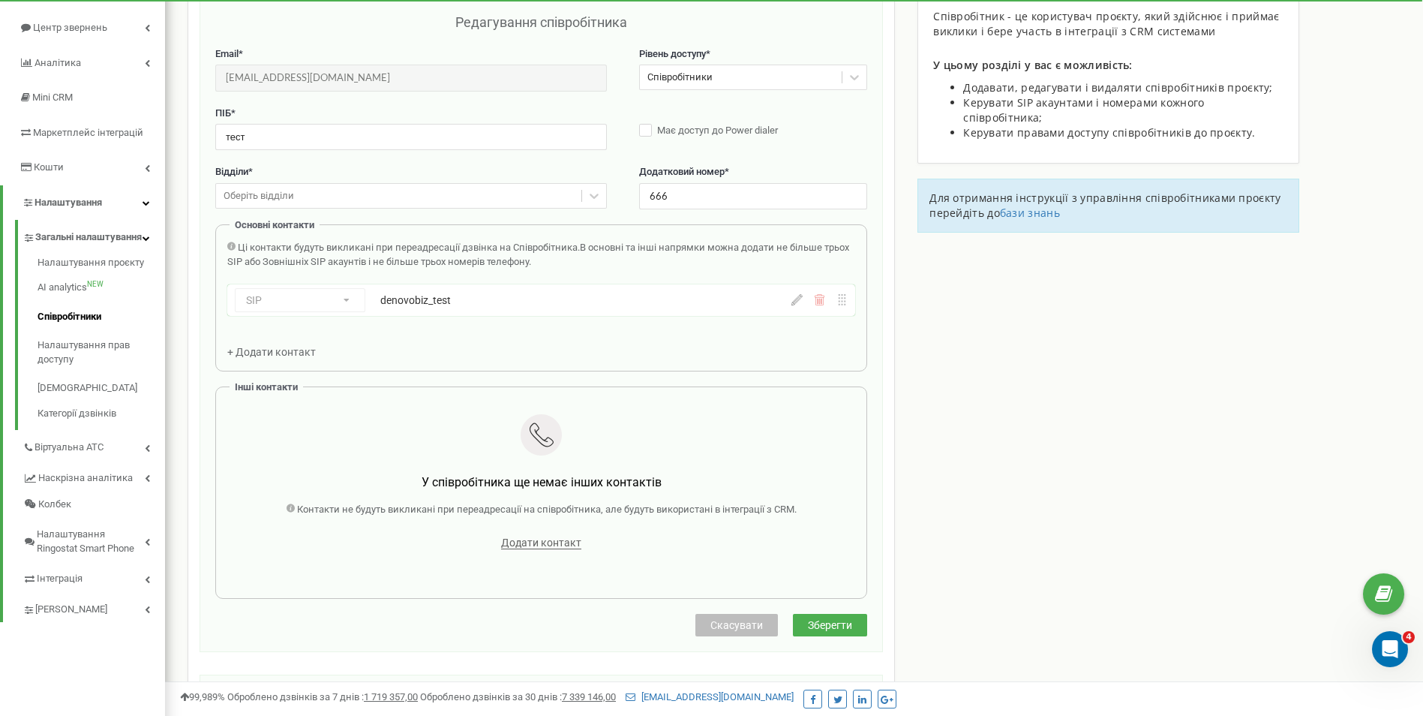
scroll to position [75, 0]
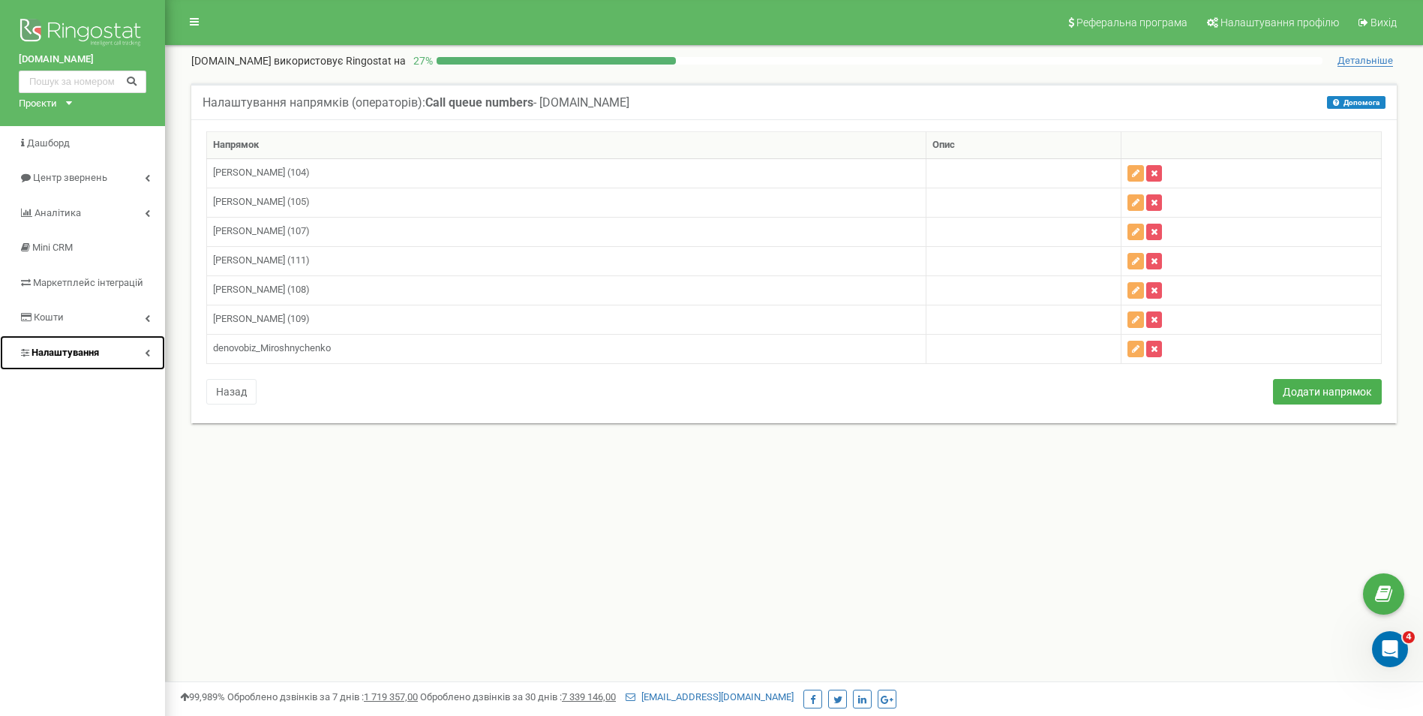
click at [66, 350] on span "Налаштування" at bounding box center [66, 352] width 68 height 11
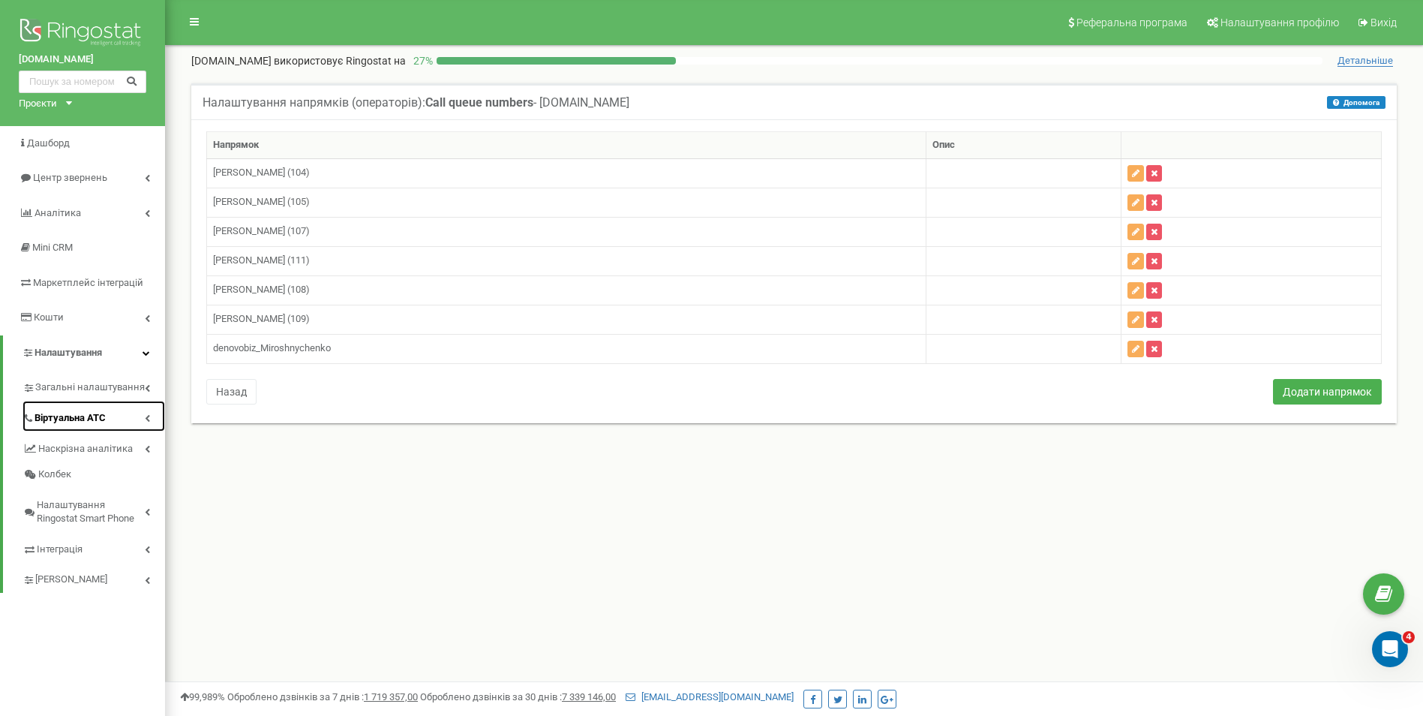
click at [70, 424] on span "Віртуальна АТС" at bounding box center [70, 418] width 71 height 14
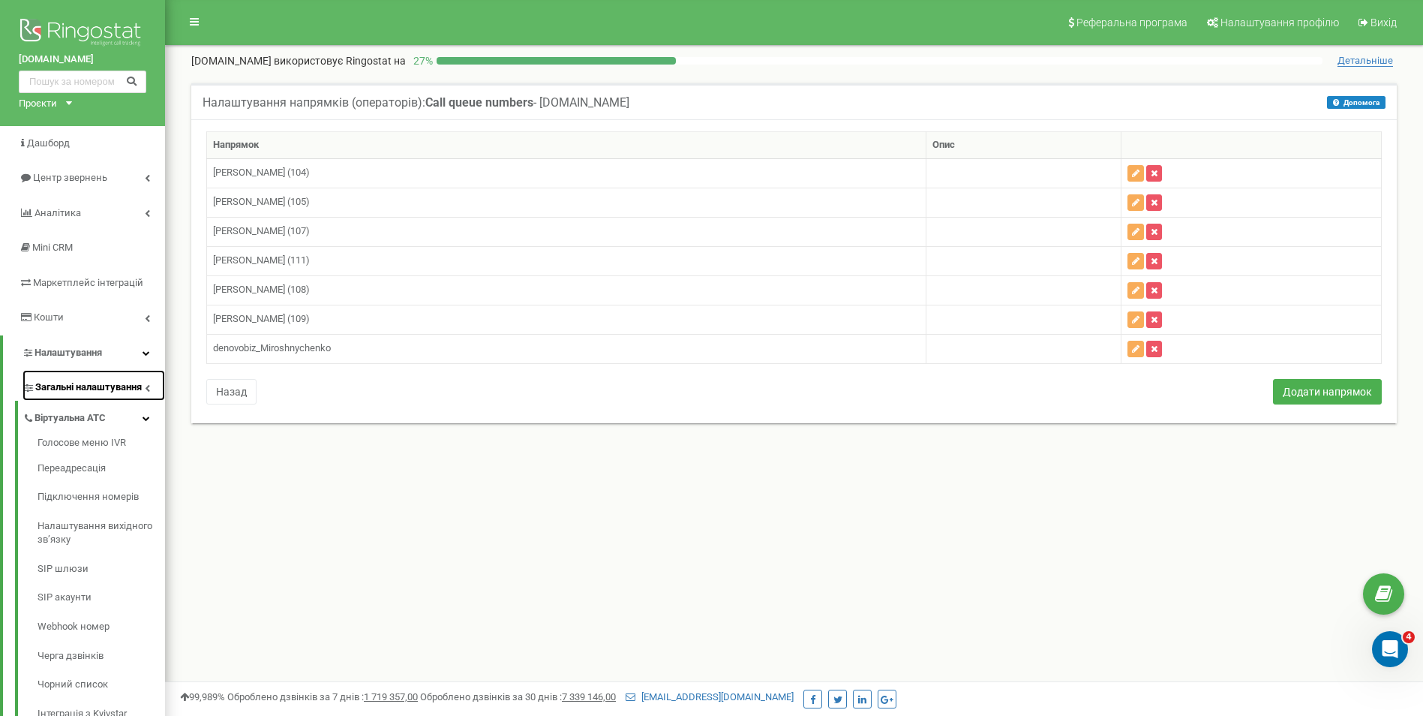
click at [72, 394] on span "Загальні налаштування" at bounding box center [88, 387] width 107 height 14
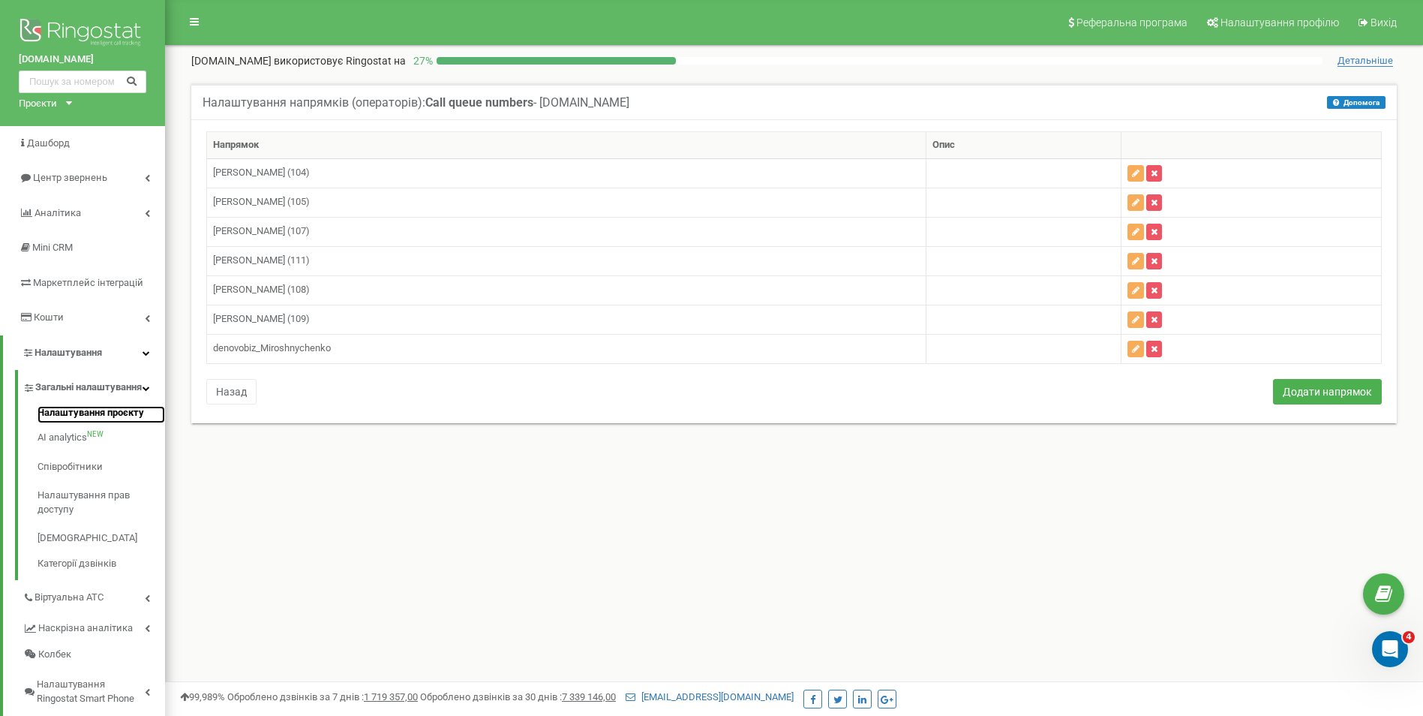
click at [103, 424] on link "Налаштування проєкту" at bounding box center [102, 415] width 128 height 18
click at [72, 478] on link "Співробітники" at bounding box center [102, 466] width 128 height 29
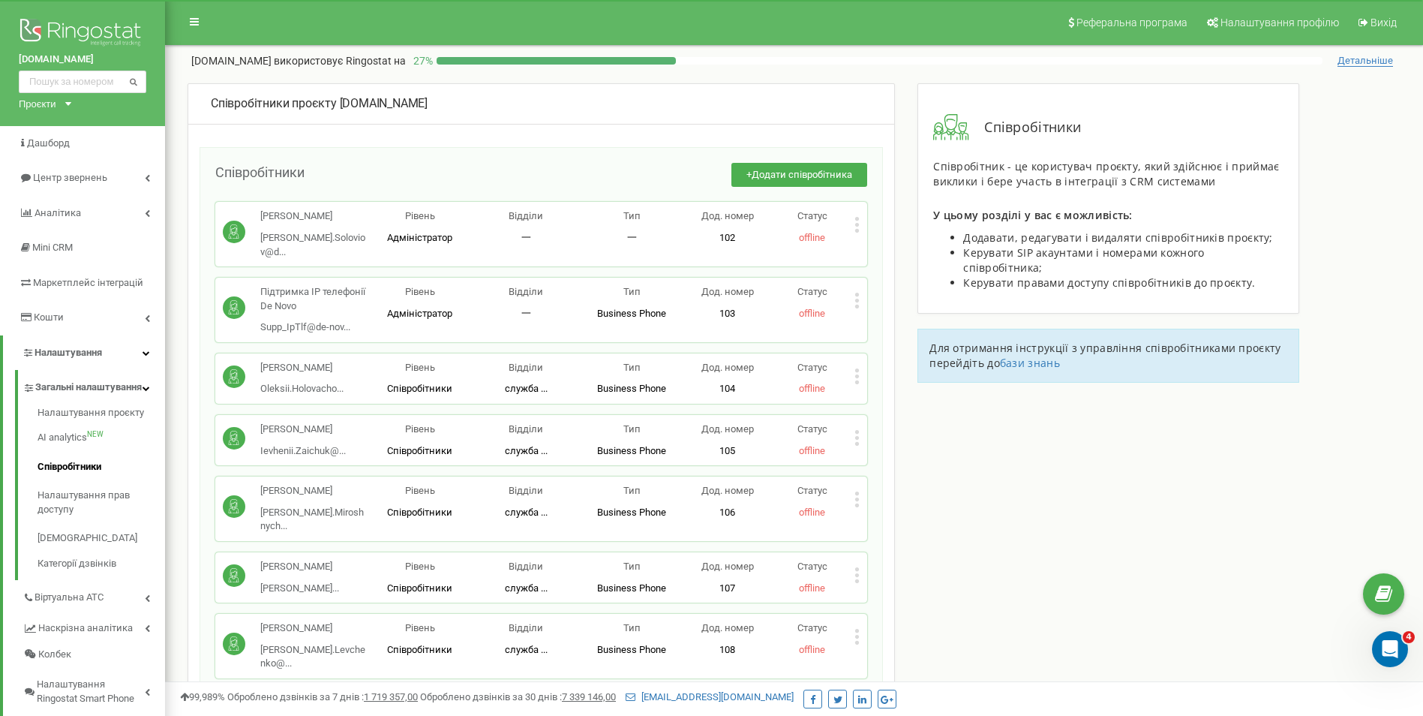
click at [855, 220] on icon at bounding box center [856, 225] width 5 height 16
click at [930, 251] on span "Редагувати" at bounding box center [904, 250] width 59 height 10
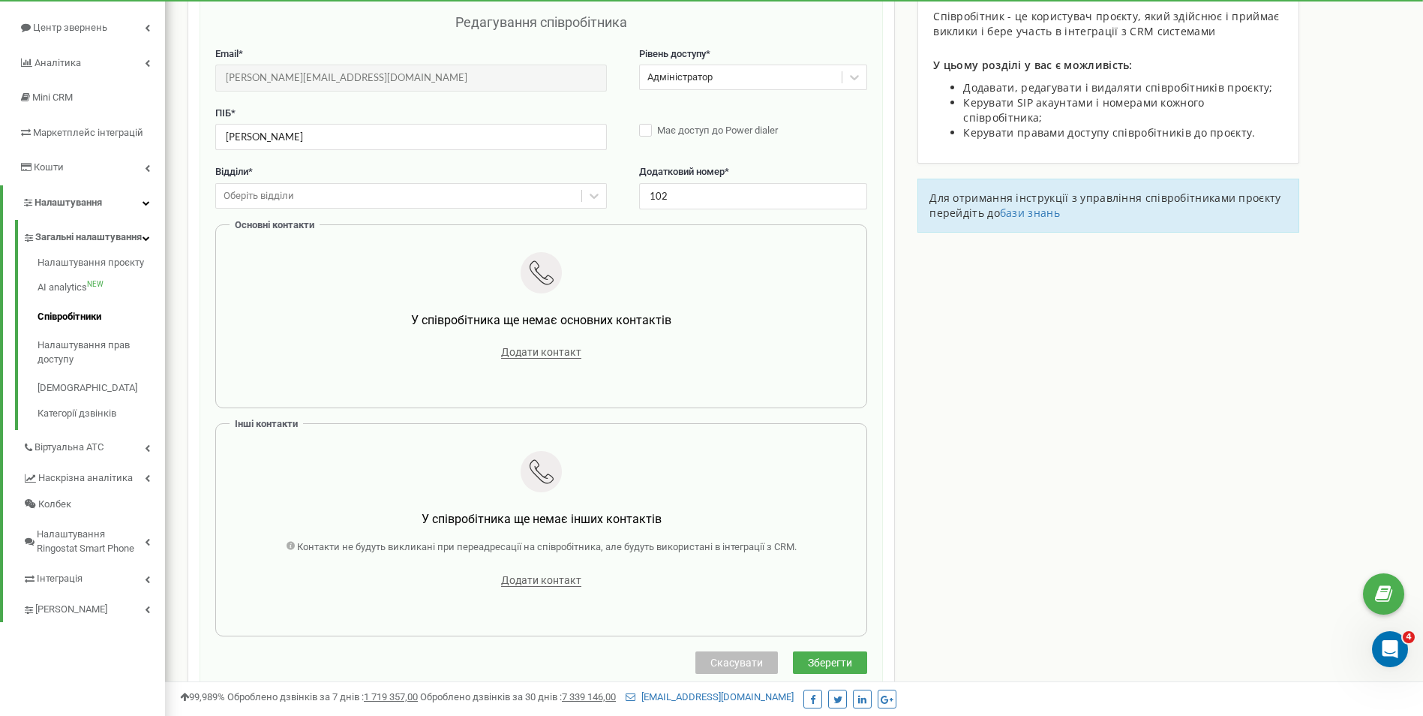
scroll to position [75, 0]
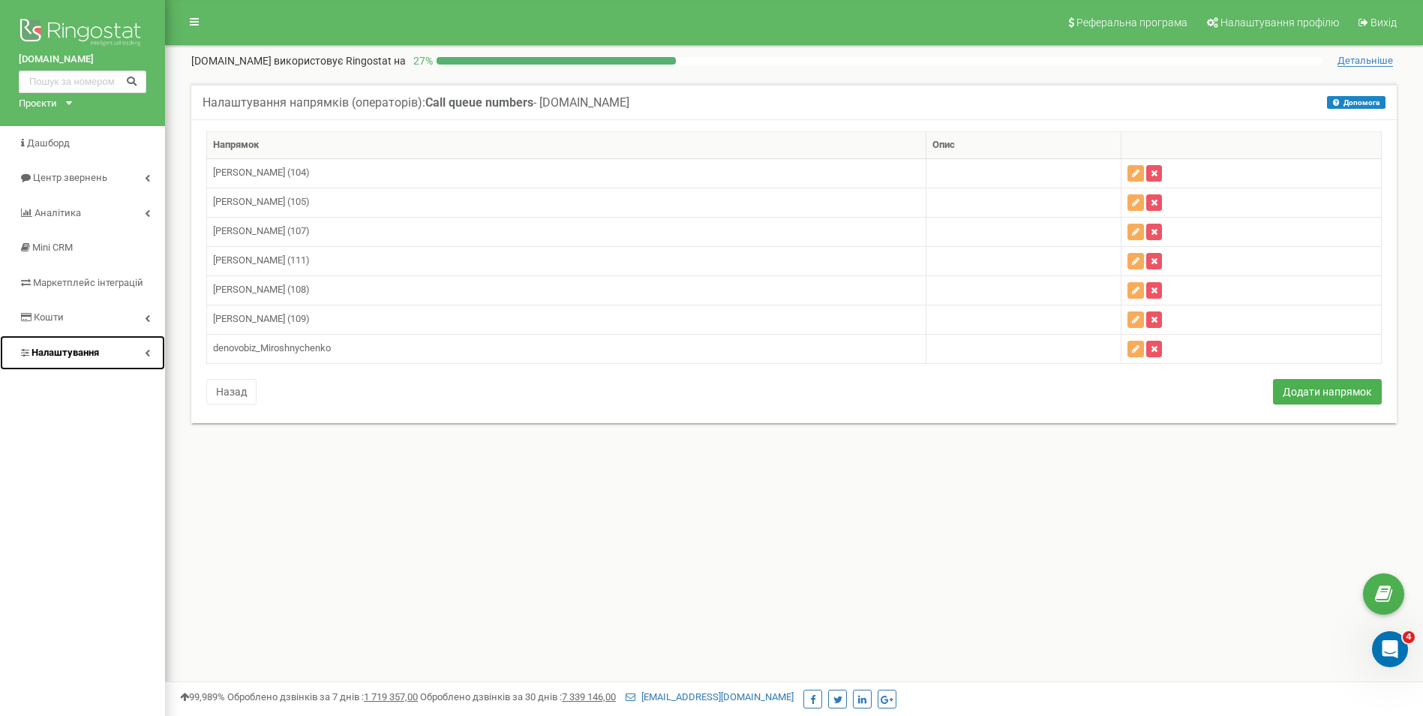
click at [61, 356] on span "Налаштування" at bounding box center [66, 352] width 68 height 11
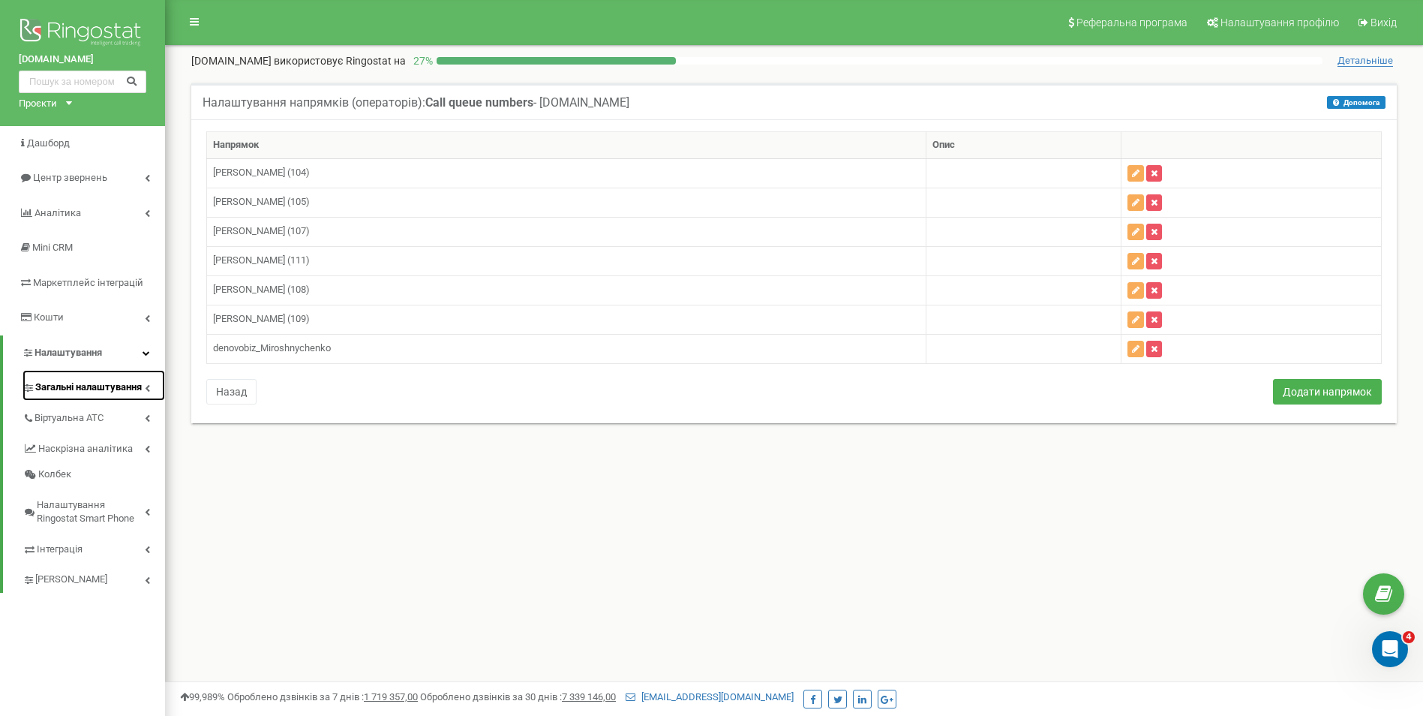
click at [82, 392] on span "Загальні налаштування" at bounding box center [88, 387] width 107 height 14
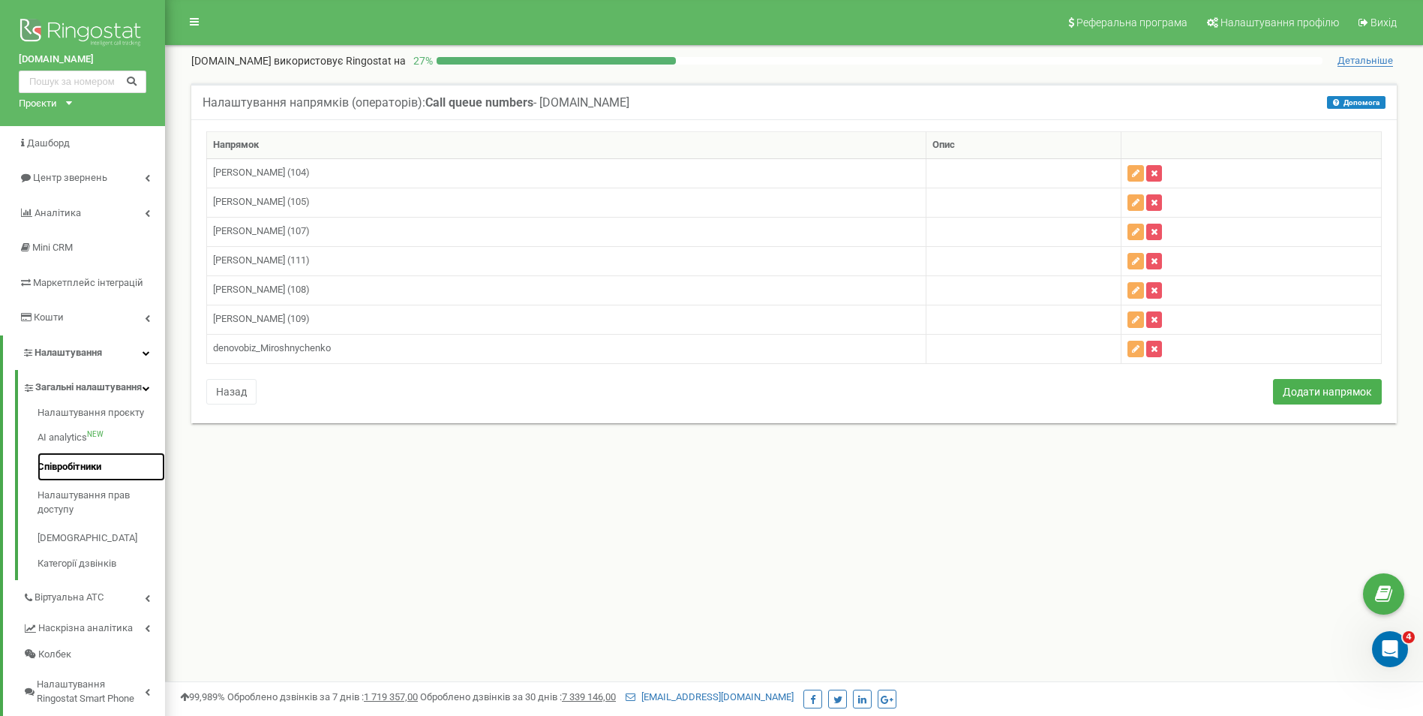
click at [85, 482] on link "Співробітники" at bounding box center [102, 466] width 128 height 29
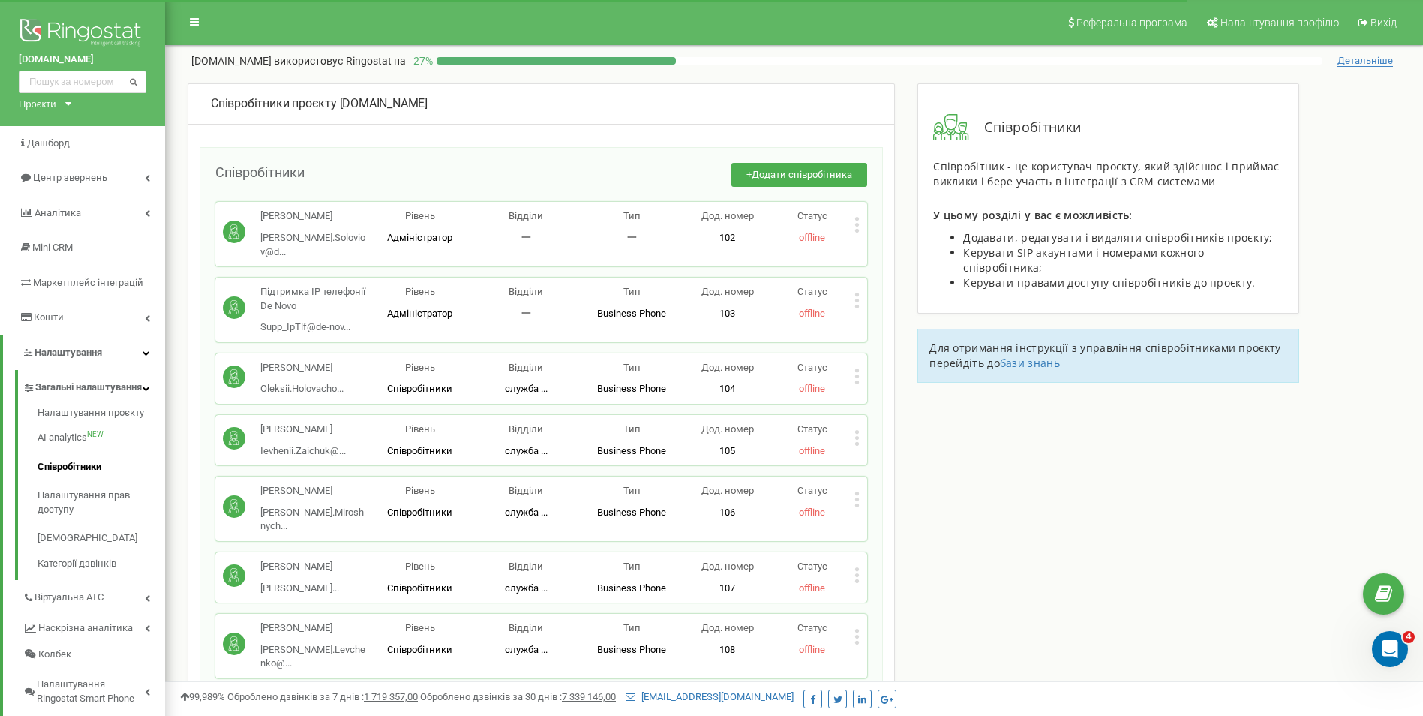
click at [859, 293] on icon at bounding box center [856, 301] width 5 height 16
click at [912, 320] on span "Редагувати" at bounding box center [904, 325] width 59 height 10
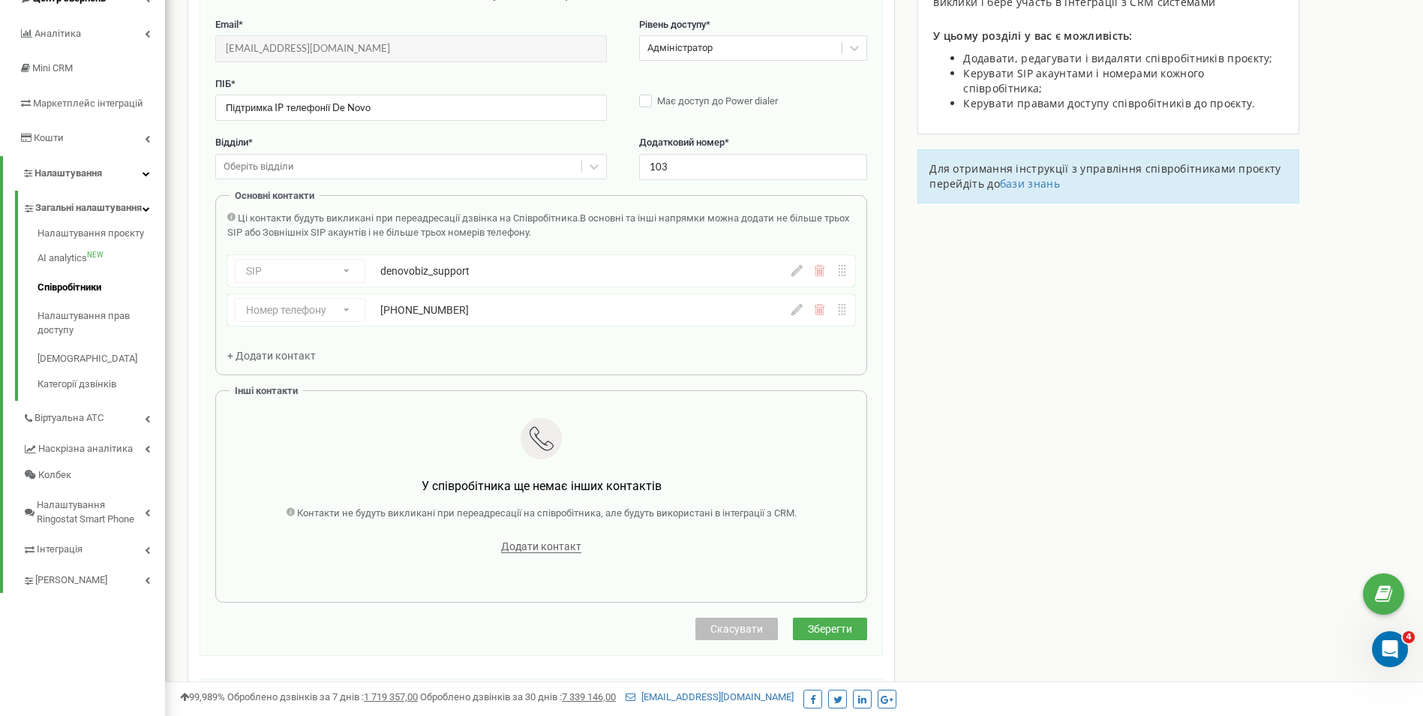
scroll to position [225, 0]
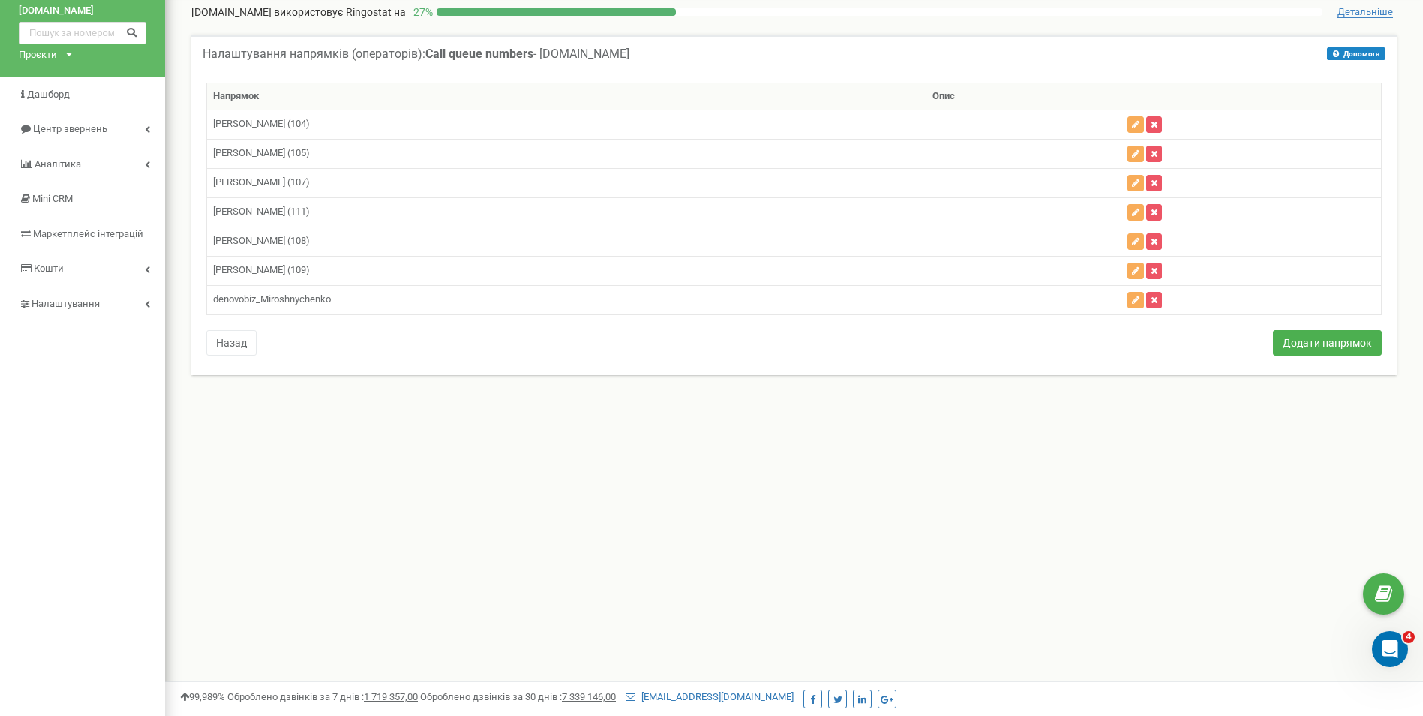
scroll to position [75, 0]
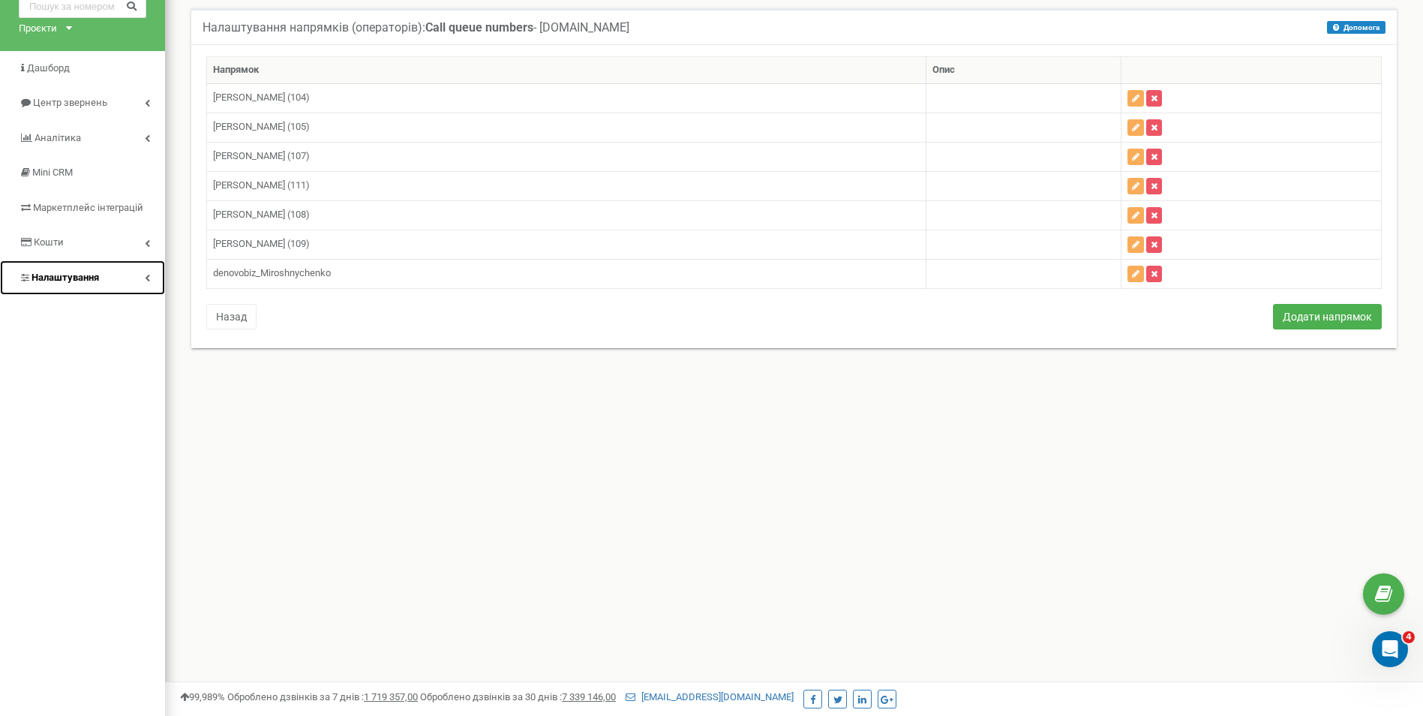
click at [92, 273] on span "Налаштування" at bounding box center [66, 277] width 68 height 11
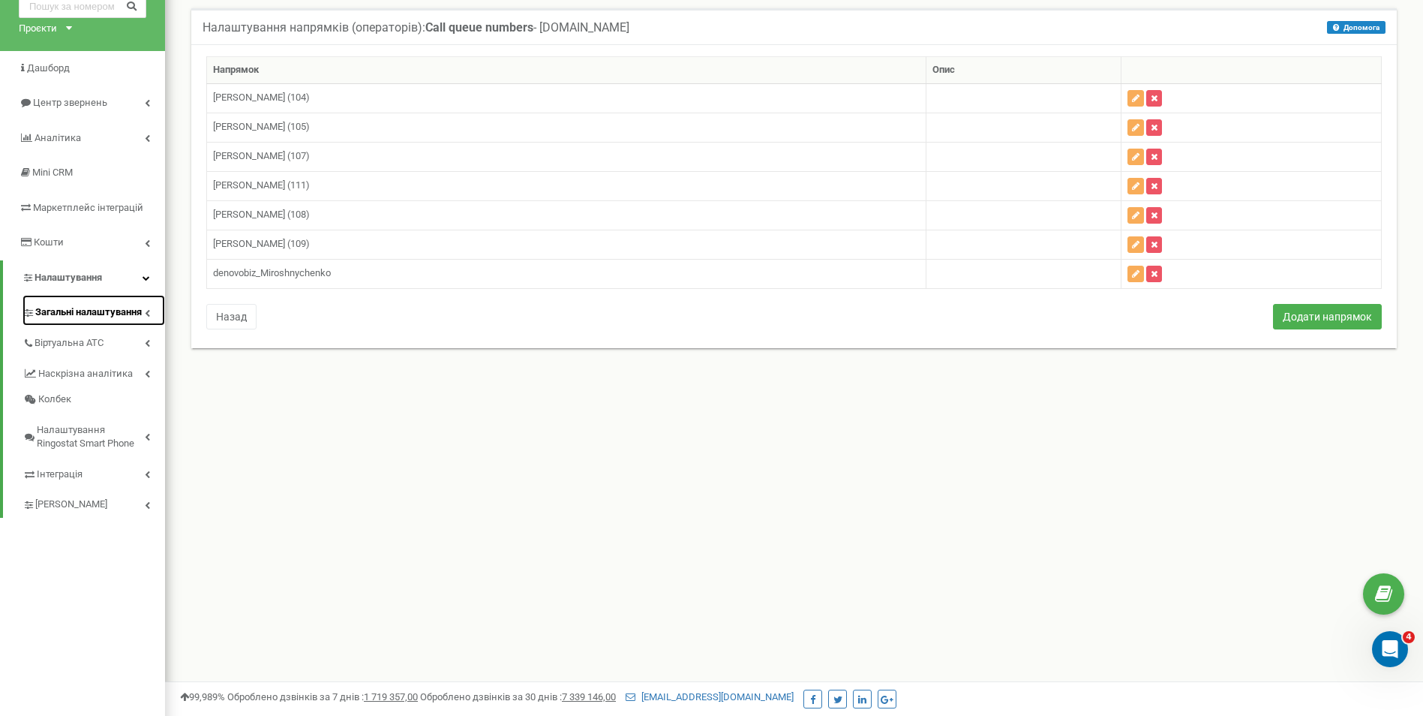
click at [83, 311] on span "Загальні налаштування" at bounding box center [88, 312] width 107 height 14
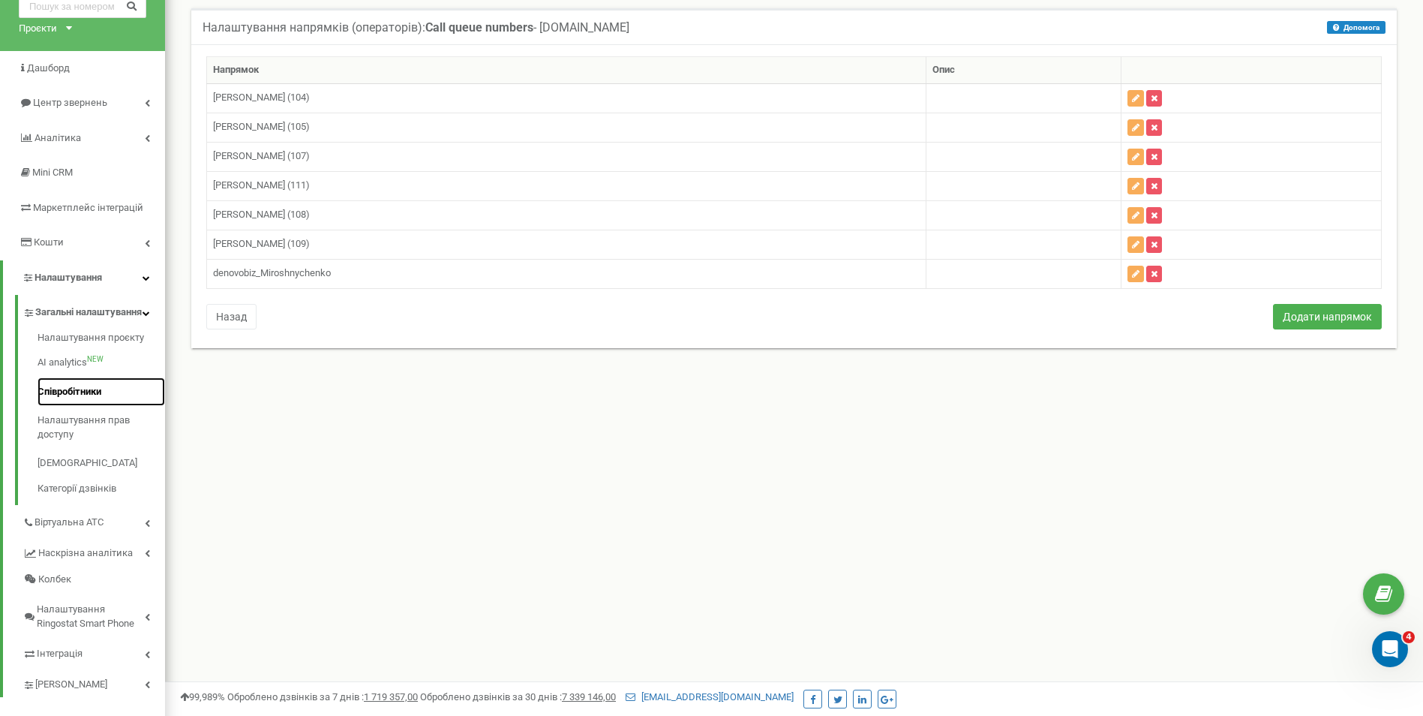
click at [72, 399] on link "Співробітники" at bounding box center [102, 391] width 128 height 29
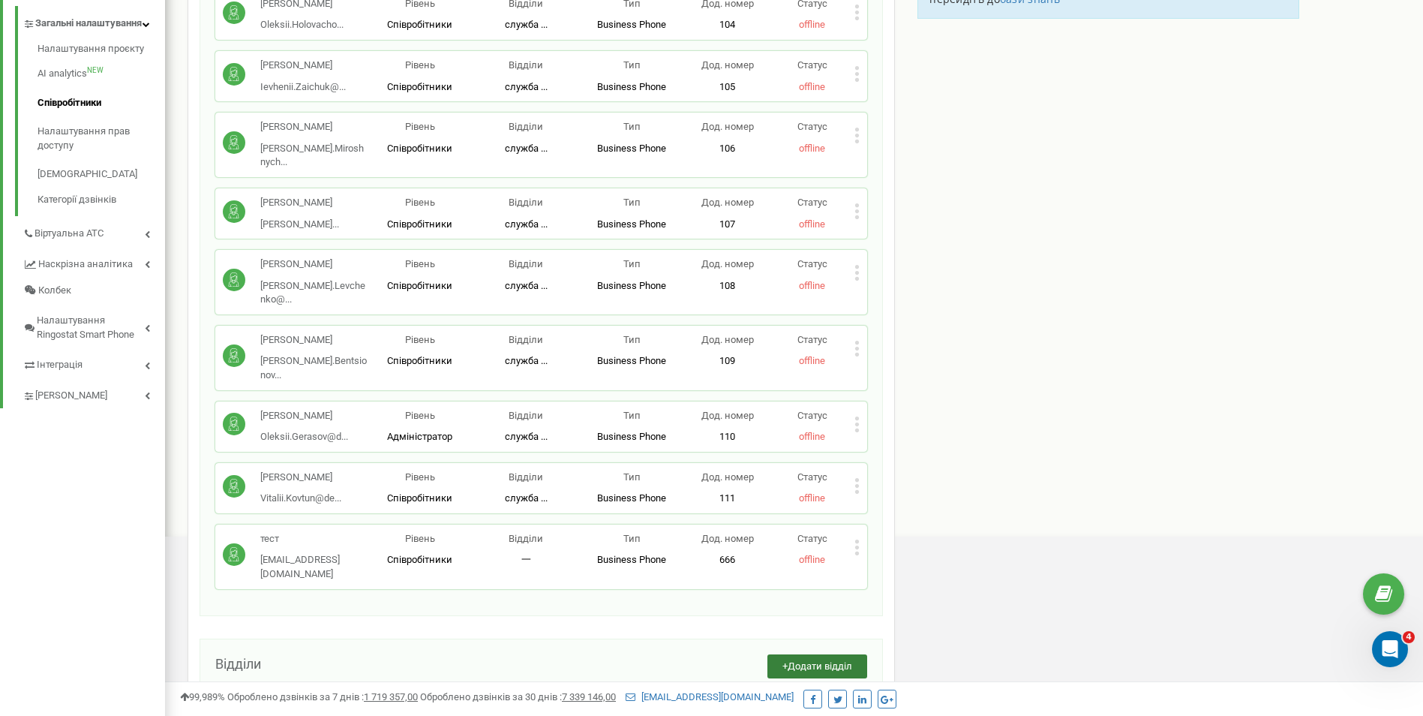
scroll to position [390, 0]
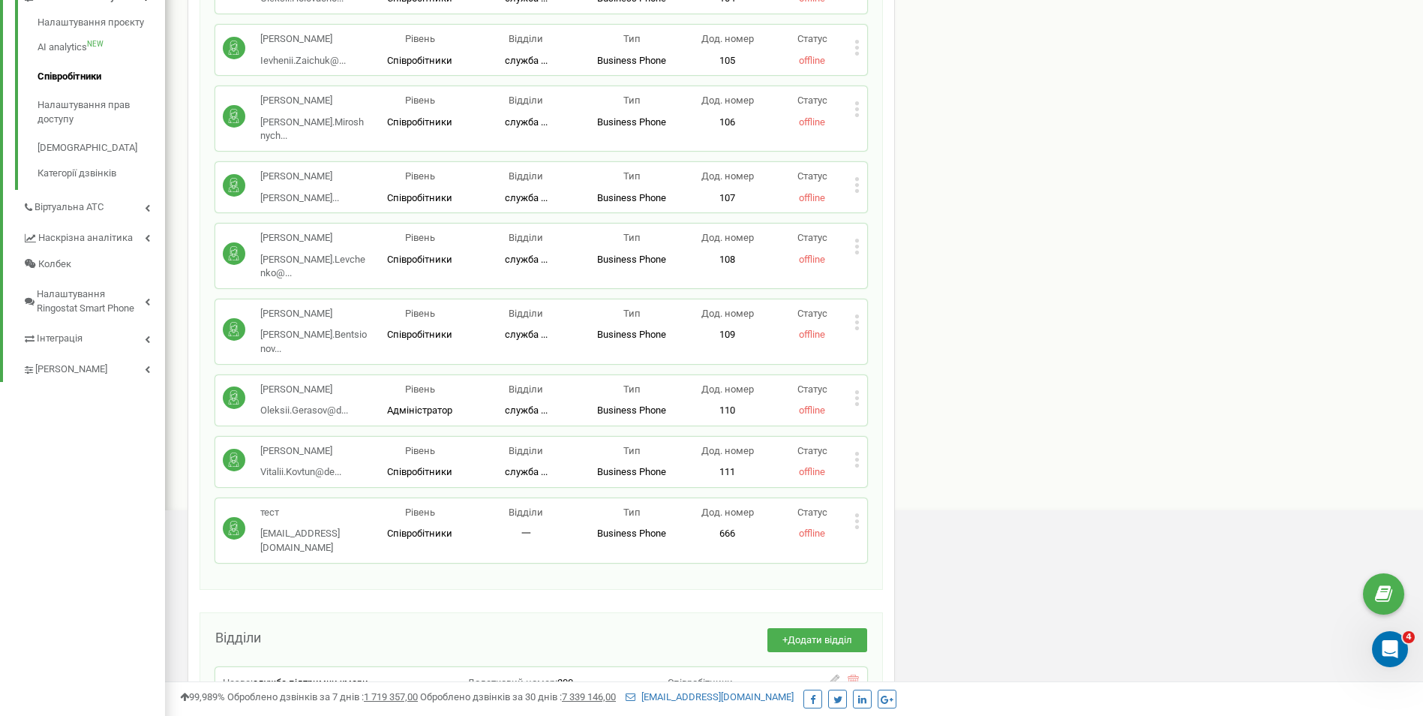
click at [855, 513] on icon at bounding box center [856, 521] width 5 height 16
click at [934, 540] on span "Редагувати" at bounding box center [904, 545] width 59 height 10
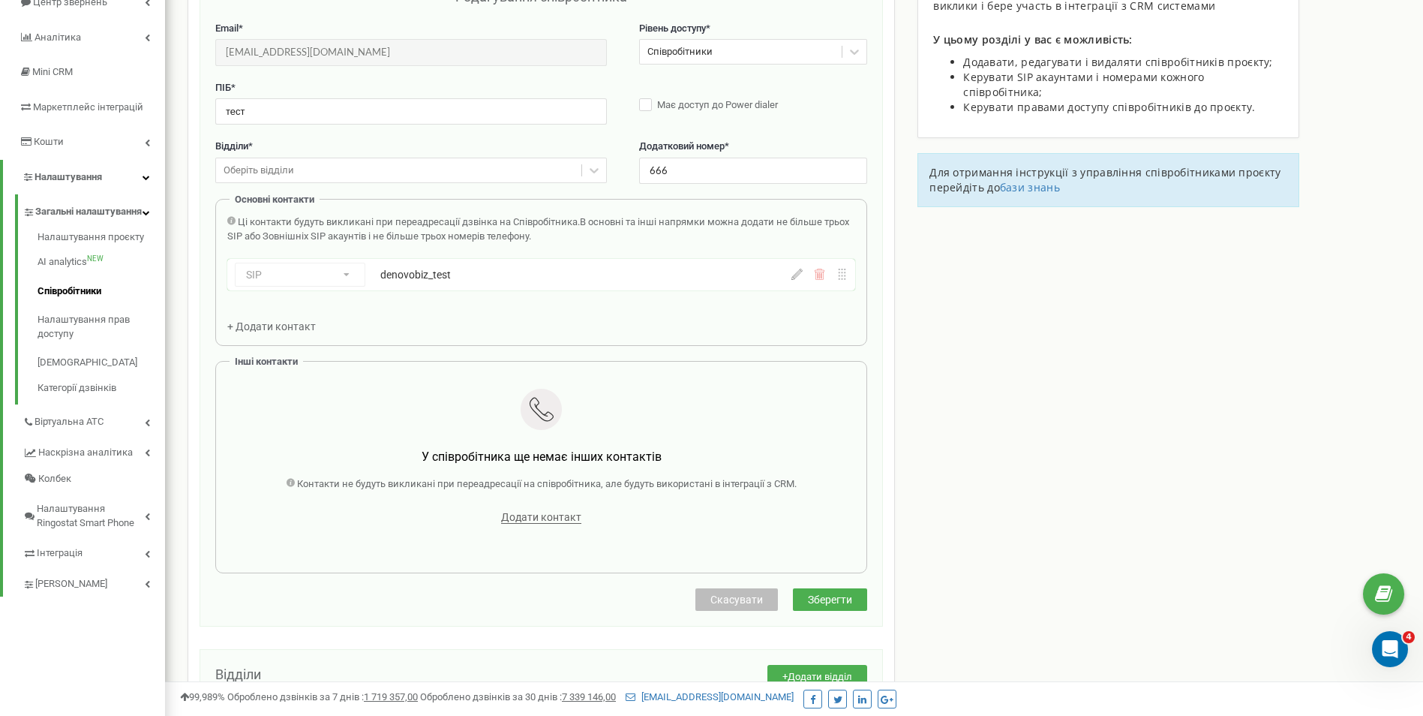
scroll to position [150, 0]
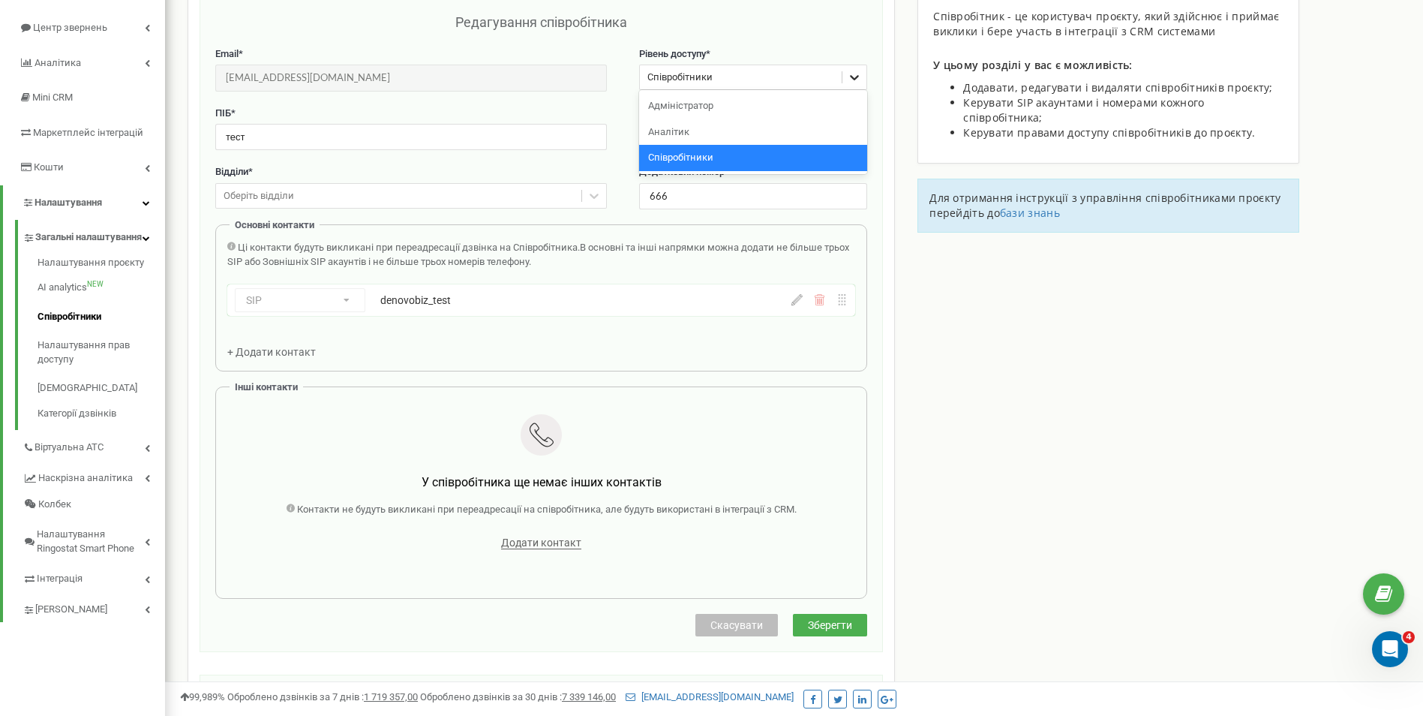
click at [853, 80] on icon at bounding box center [854, 77] width 15 height 15
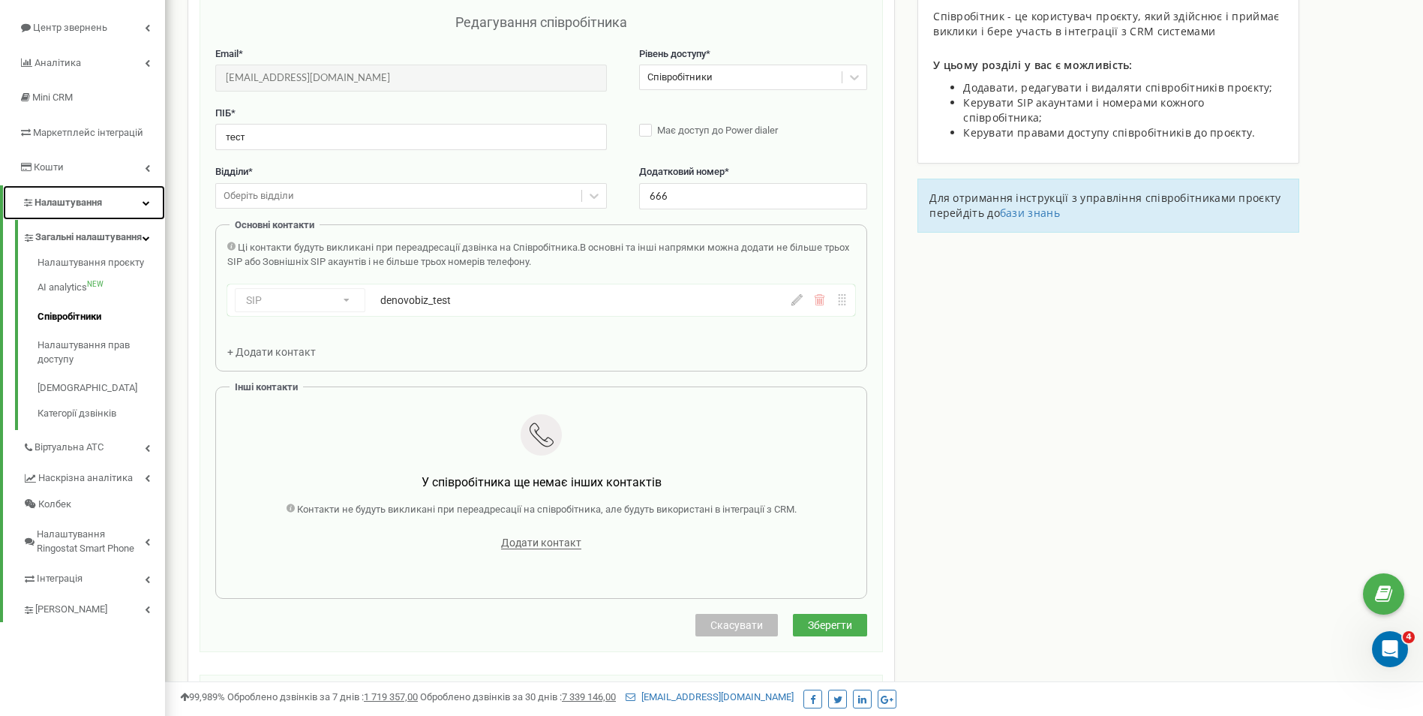
click at [47, 206] on span "Налаштування" at bounding box center [69, 202] width 68 height 11
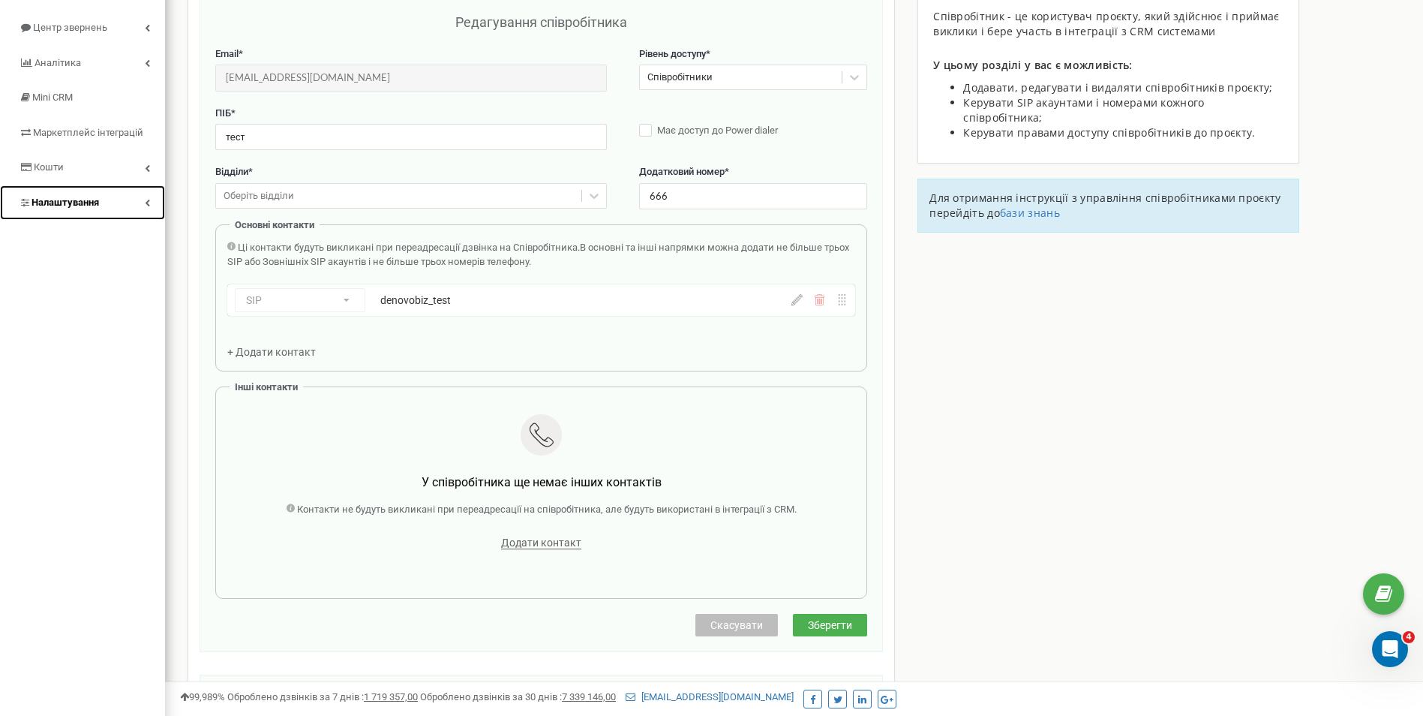
click at [92, 211] on link "Налаштування" at bounding box center [82, 202] width 165 height 35
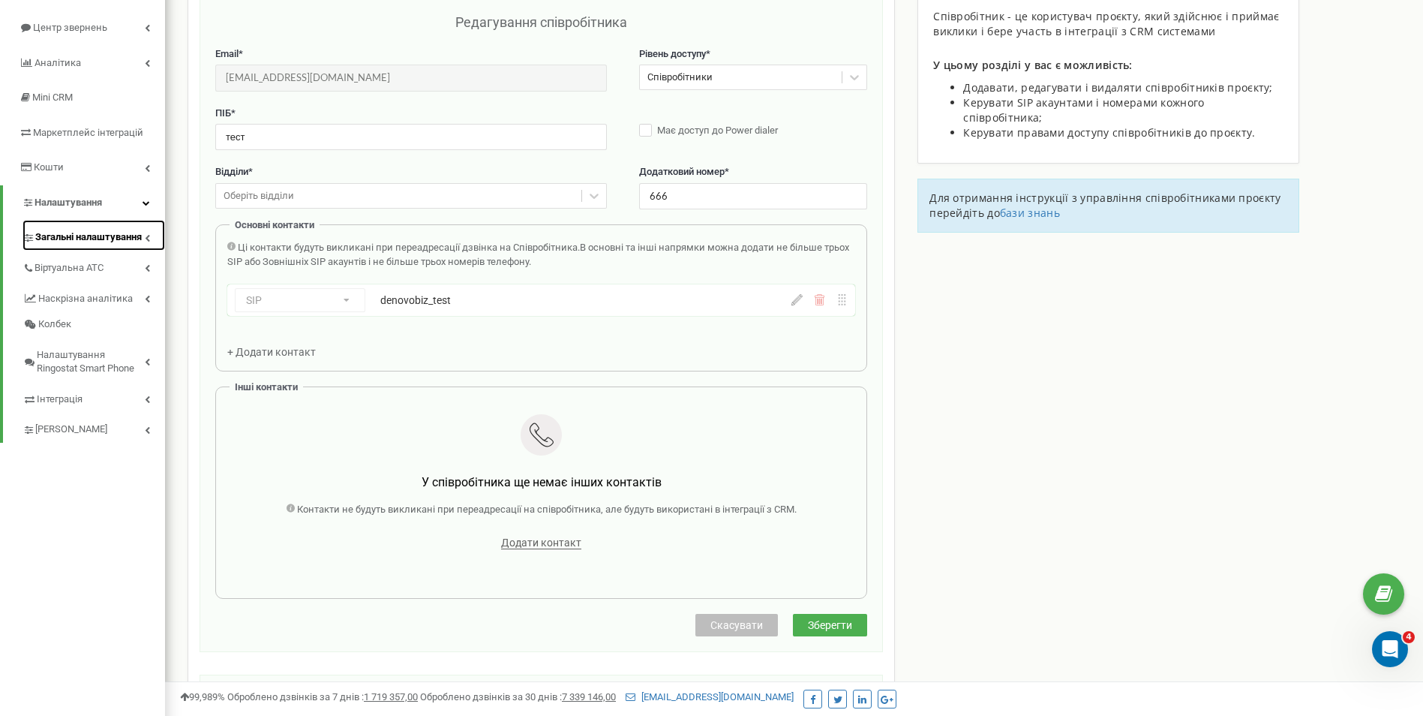
click at [93, 237] on span "Загальні налаштування" at bounding box center [88, 237] width 107 height 14
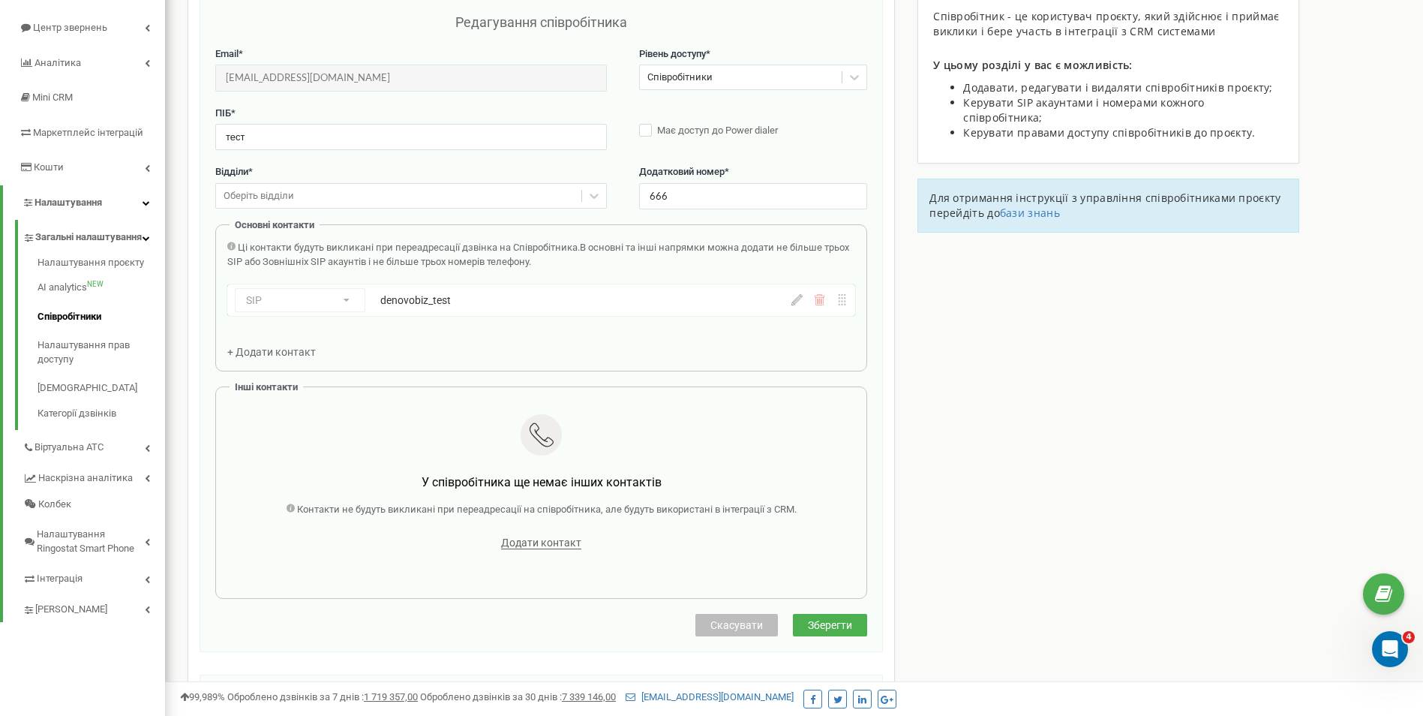
click at [178, 653] on div "Співробітники проєкту de-novo.biz Редагування співробітника Email * test@de-nov…" at bounding box center [793, 421] width 1235 height 976
click at [77, 455] on span "Віртуальна АТС" at bounding box center [70, 447] width 71 height 14
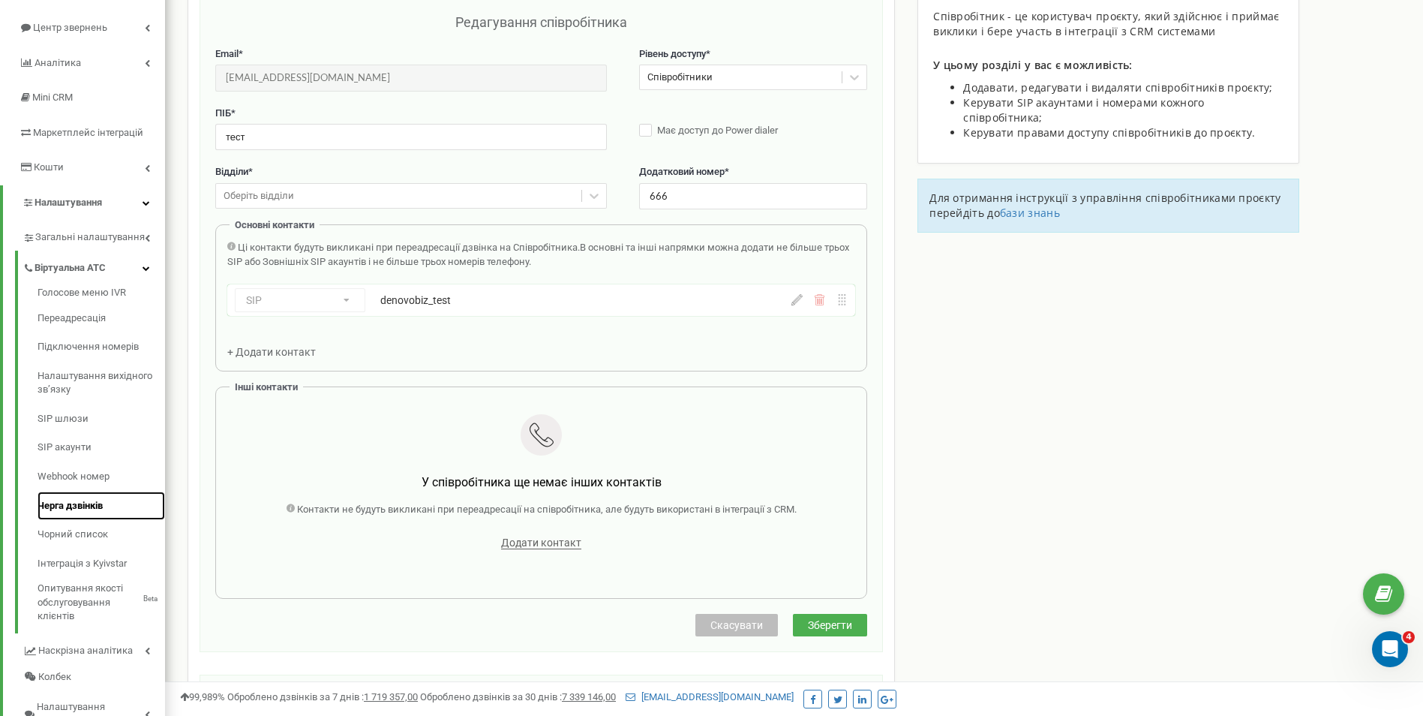
click at [62, 509] on link "Черга дзвінків" at bounding box center [102, 505] width 128 height 29
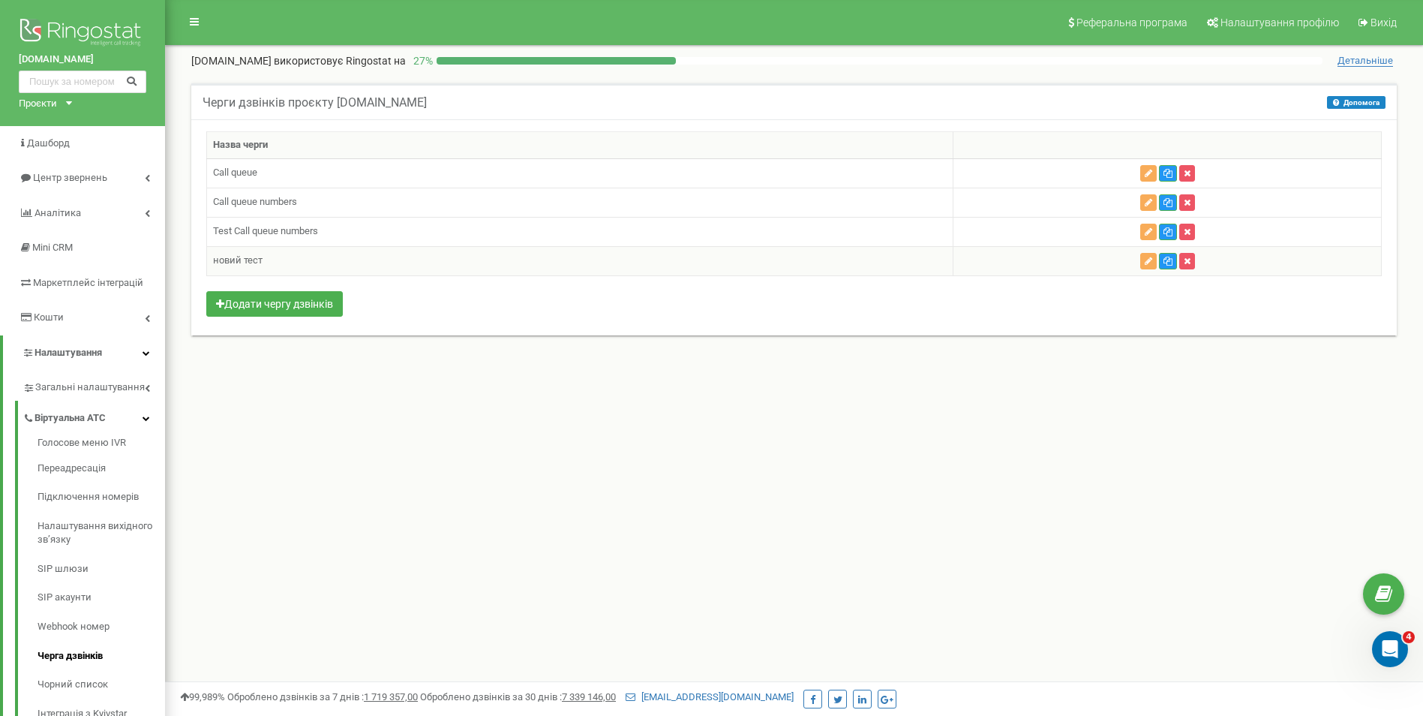
click at [463, 258] on td "новий тест" at bounding box center [580, 260] width 746 height 29
click at [1148, 260] on icon "button" at bounding box center [1149, 261] width 8 height 9
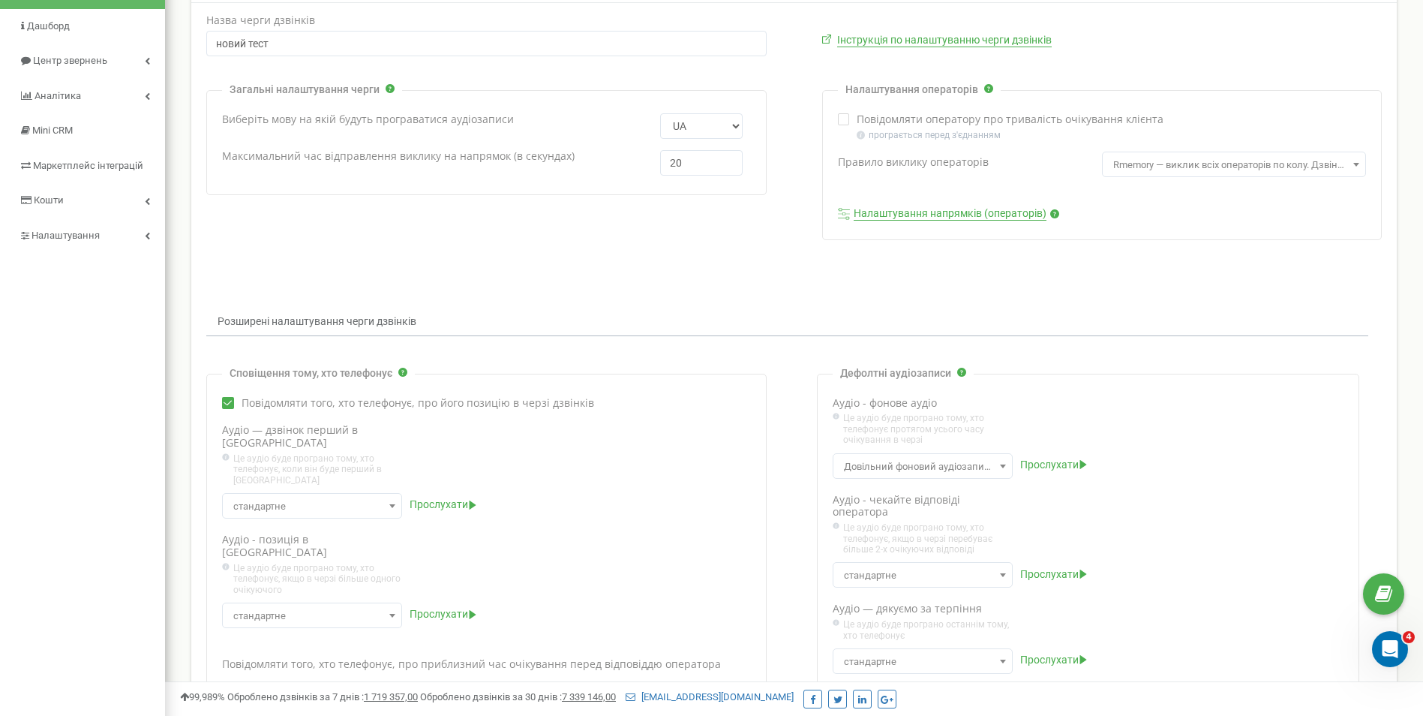
scroll to position [150, 0]
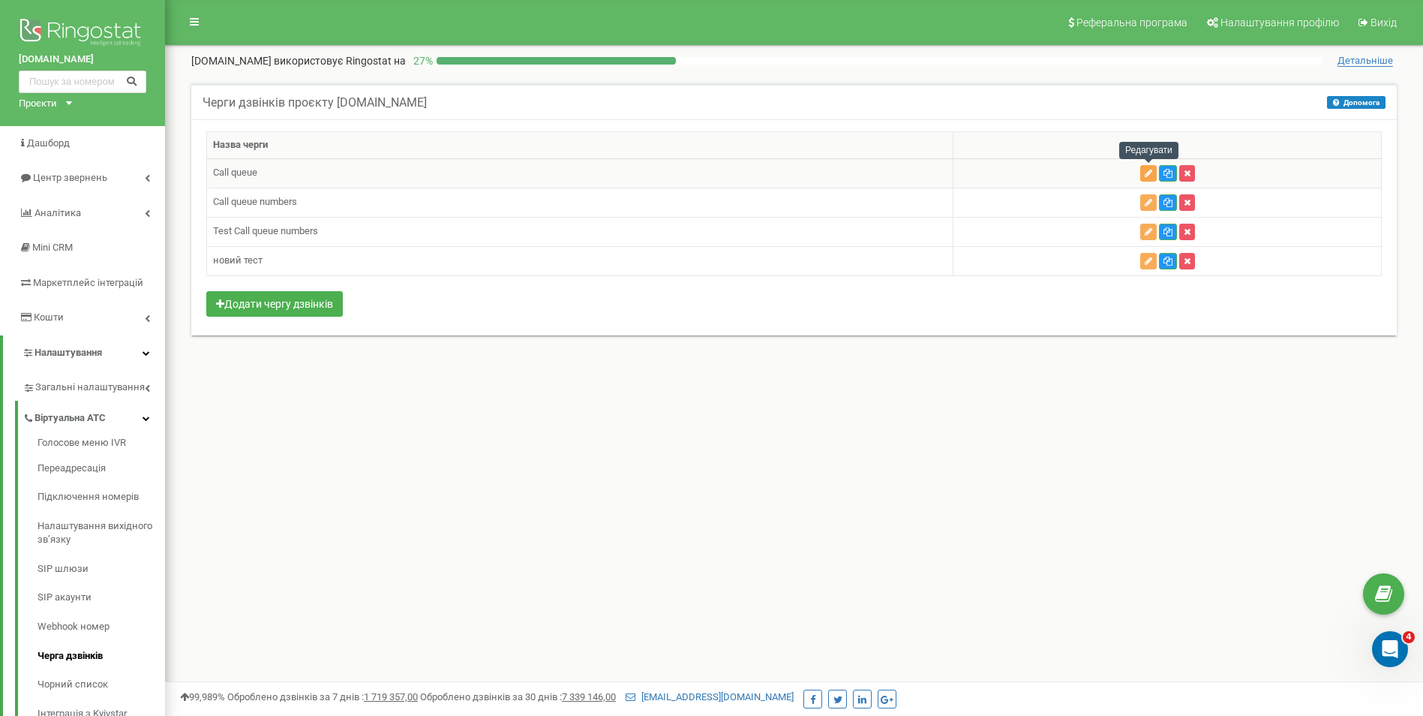
click at [1148, 174] on icon "button" at bounding box center [1149, 173] width 8 height 9
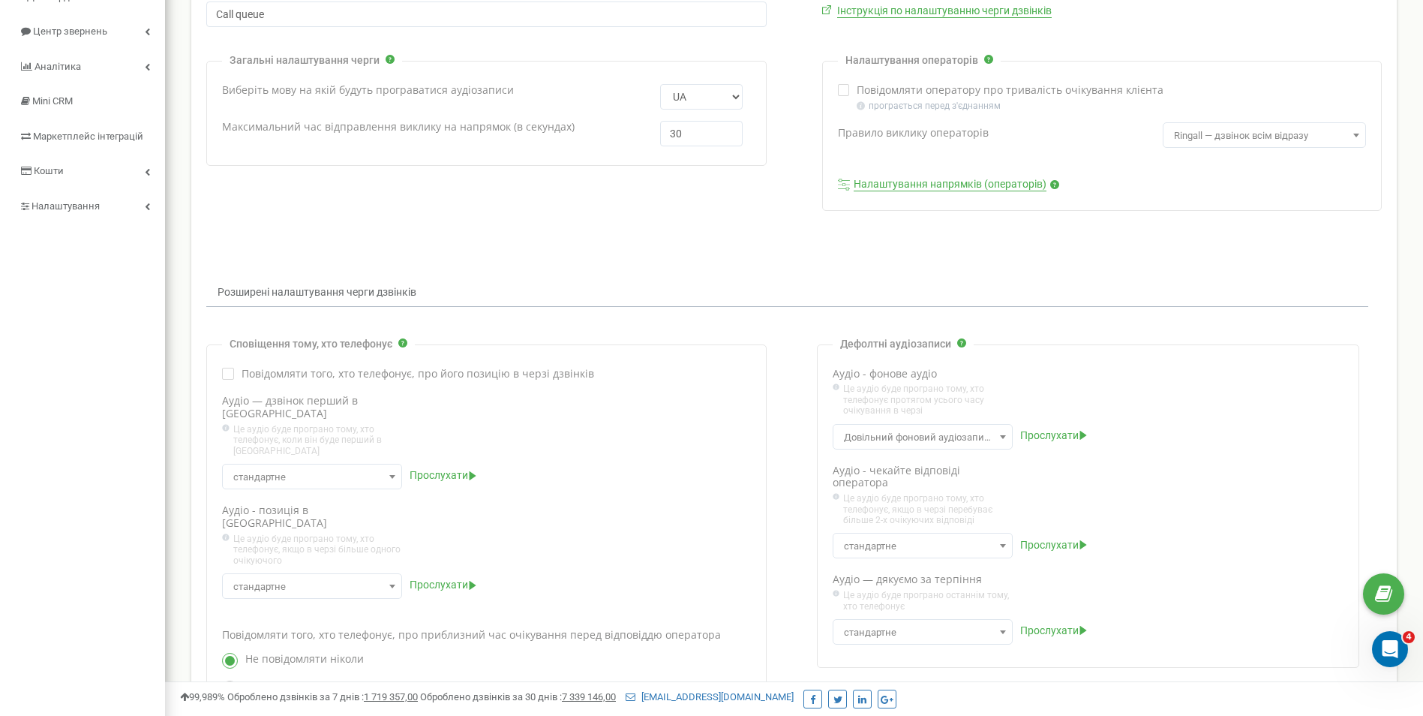
scroll to position [150, 0]
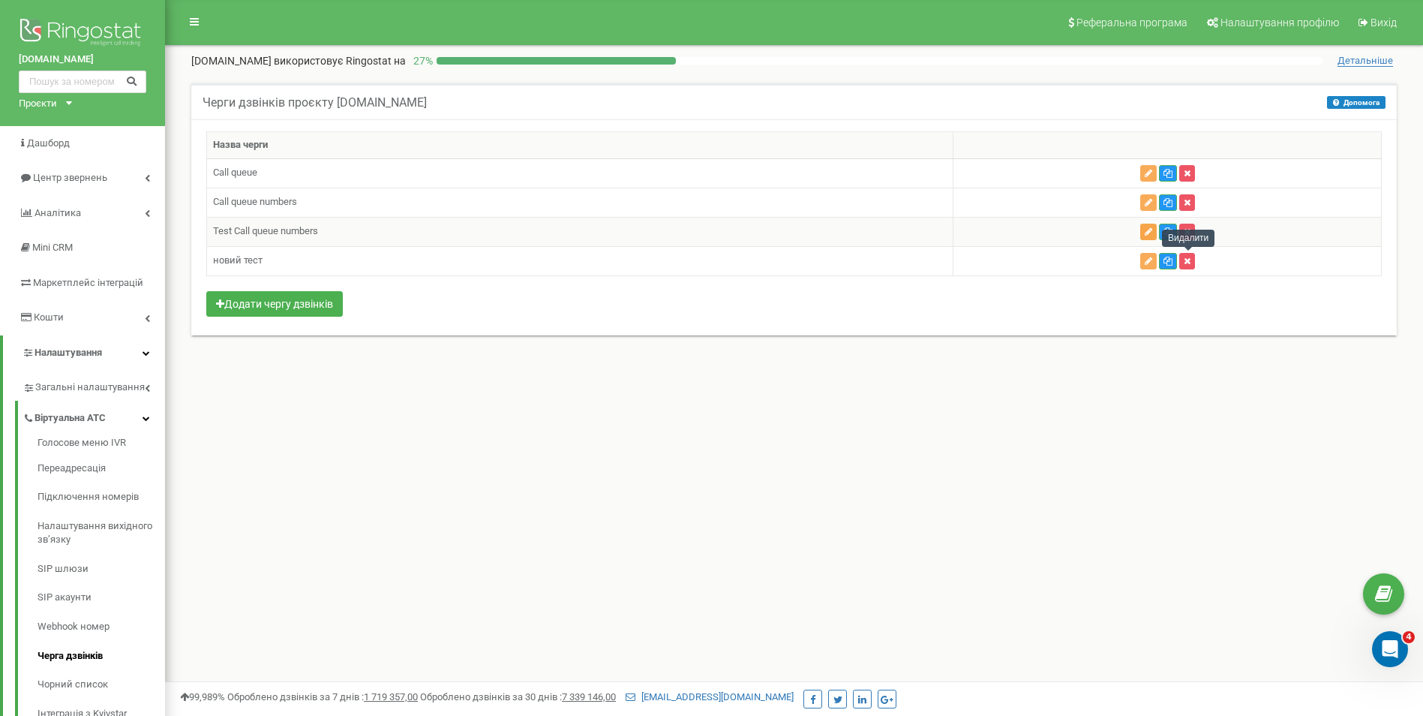
click at [1147, 232] on icon "button" at bounding box center [1149, 231] width 8 height 9
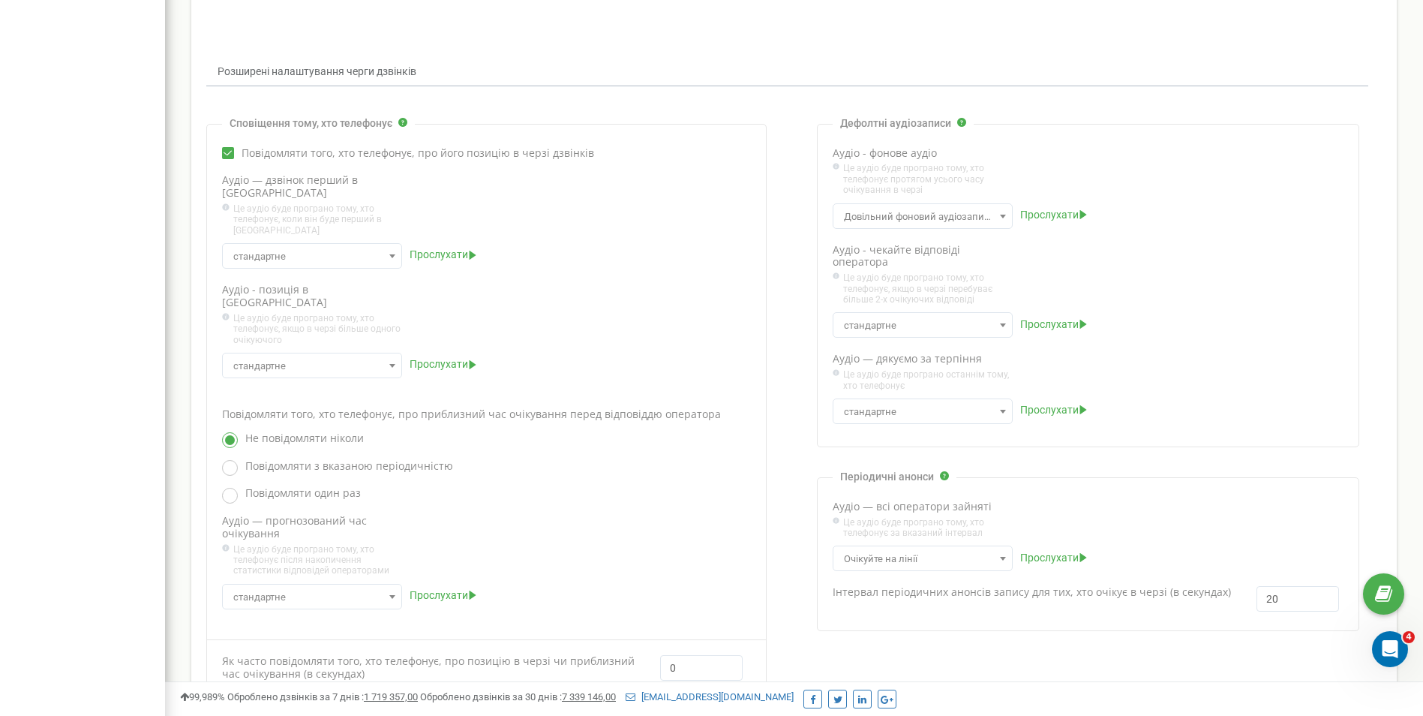
scroll to position [375, 0]
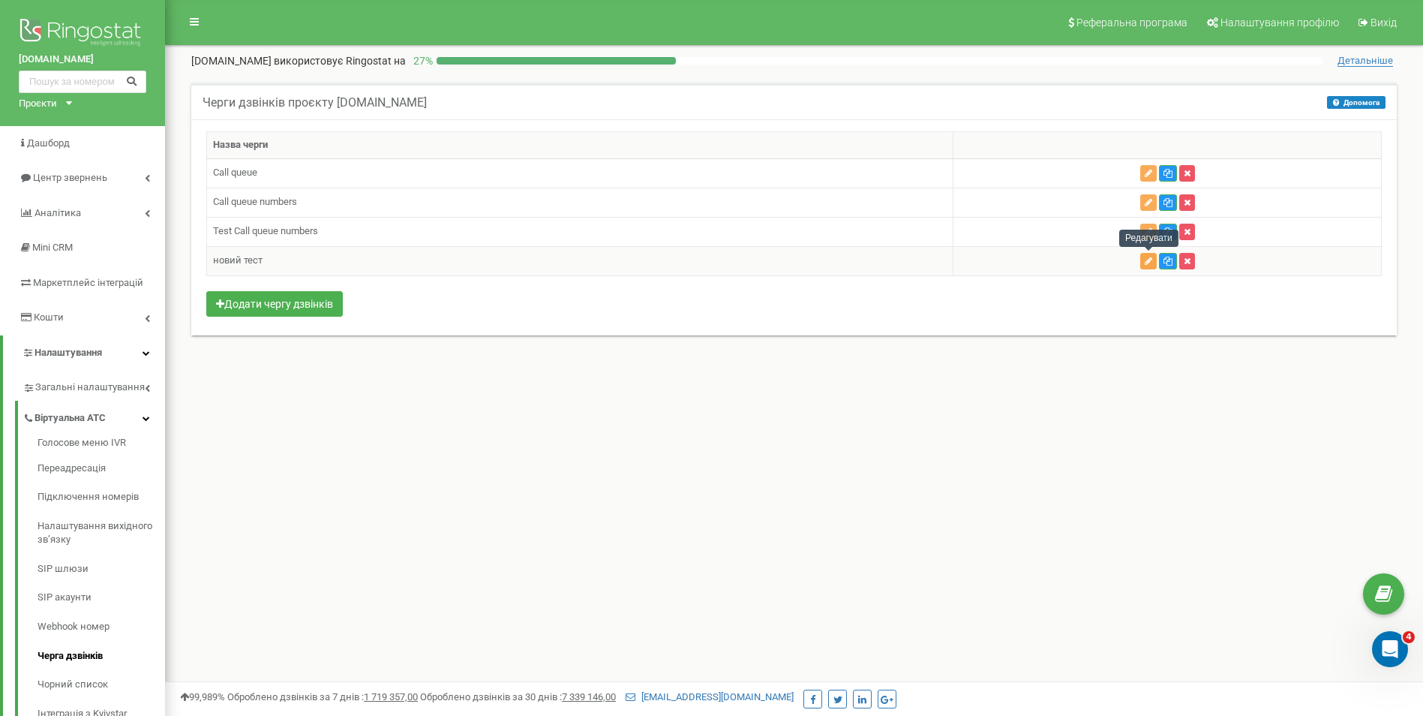
click at [1148, 264] on icon "button" at bounding box center [1149, 261] width 8 height 9
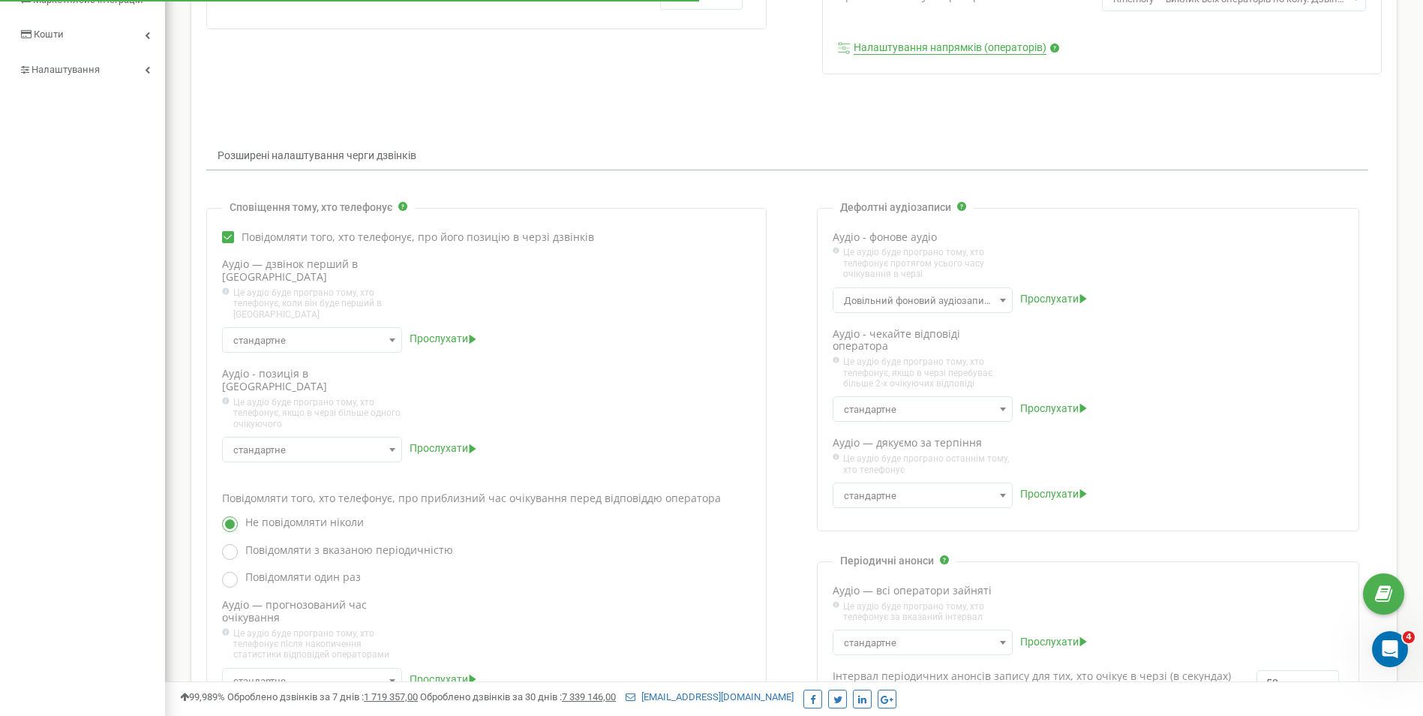
scroll to position [419, 0]
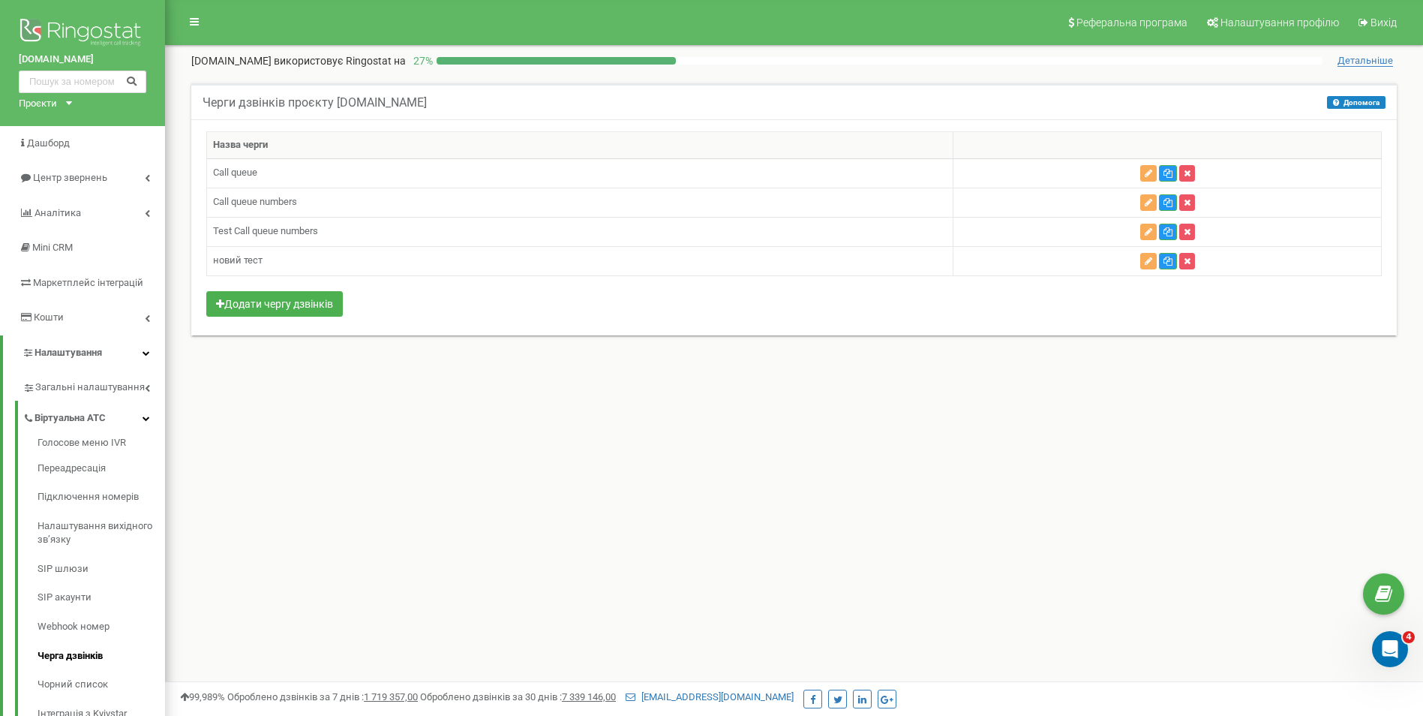
click at [901, 503] on div "Реферальна програма Налаштування профілю Вихід [DOMAIN_NAME] використовує Ringo…" at bounding box center [794, 450] width 1258 height 900
click at [1145, 200] on icon "button" at bounding box center [1149, 202] width 8 height 9
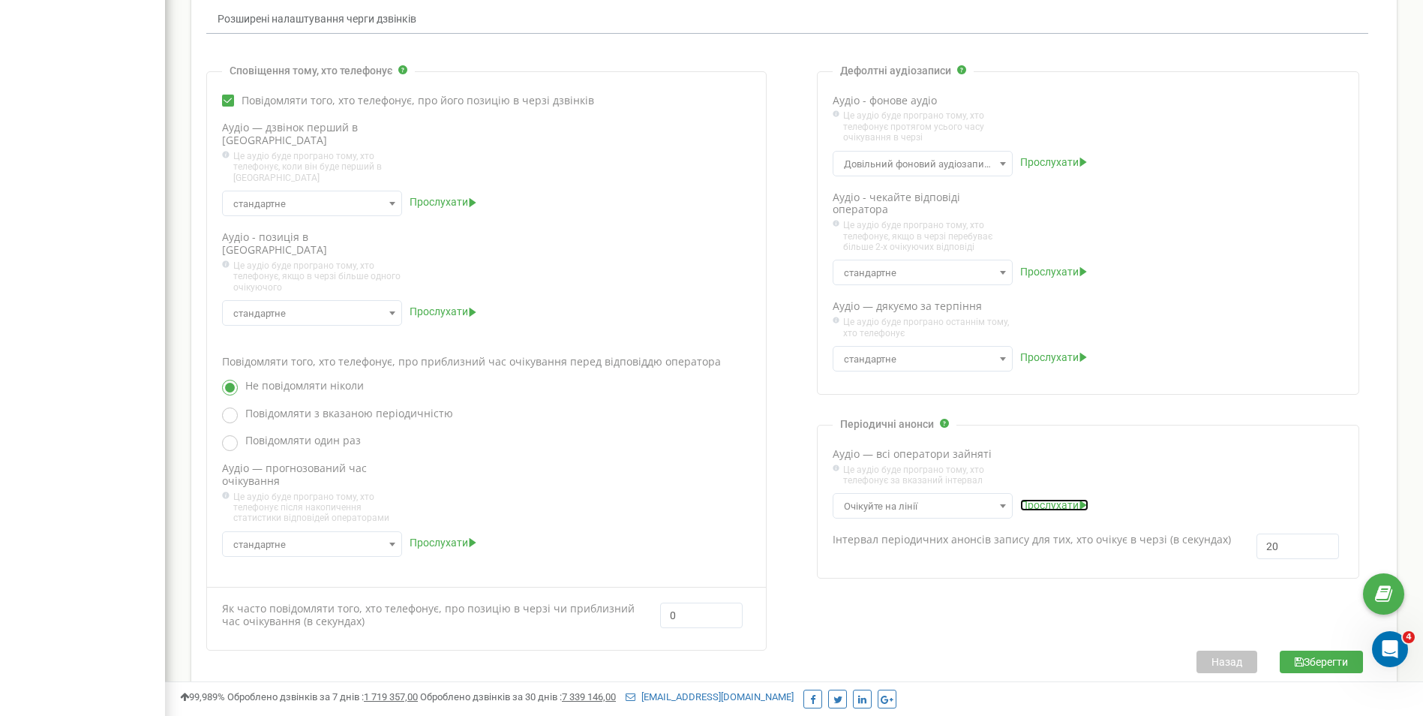
click at [1058, 504] on span "Прослухати" at bounding box center [1049, 505] width 59 height 13
